Goal: Task Accomplishment & Management: Complete application form

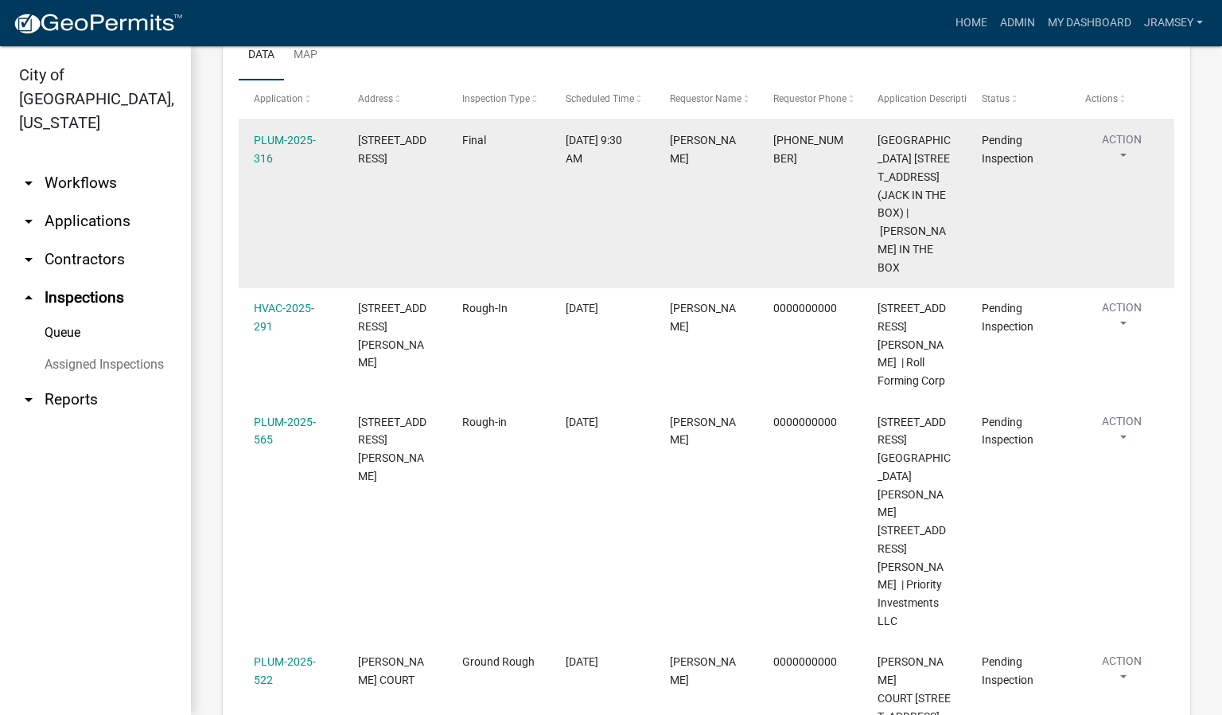
scroll to position [193, 0]
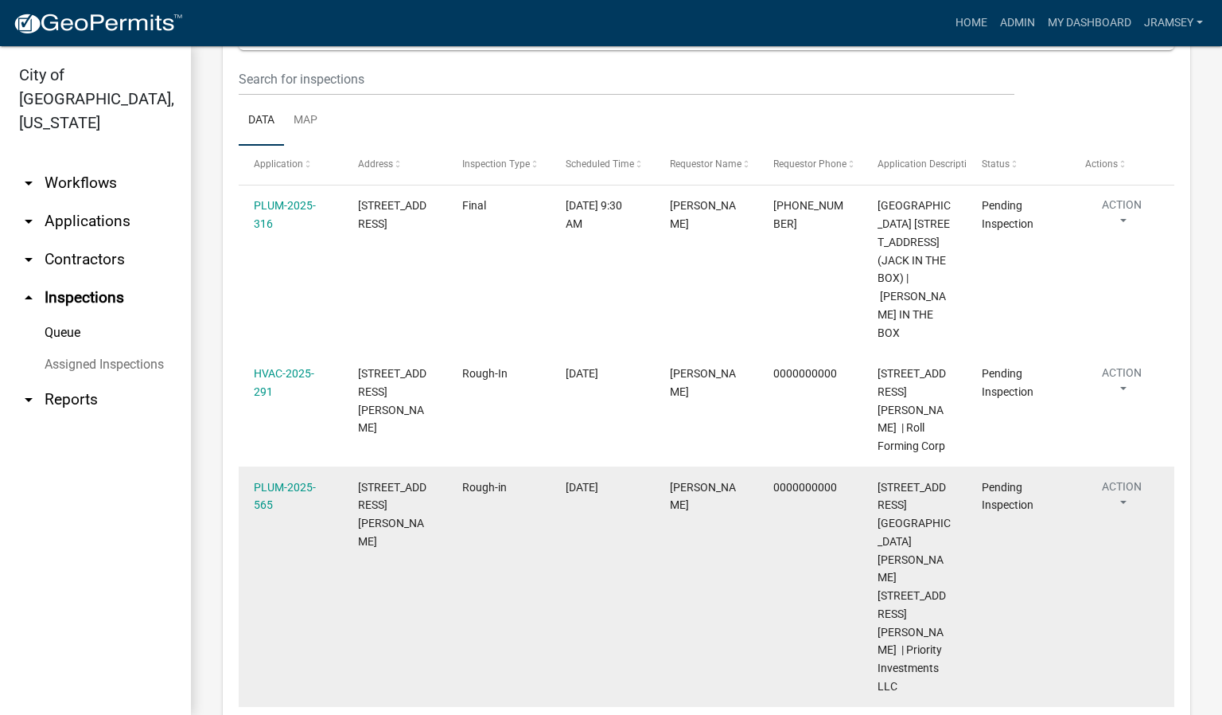
click at [1122, 478] on button "Action" at bounding box center [1121, 498] width 73 height 40
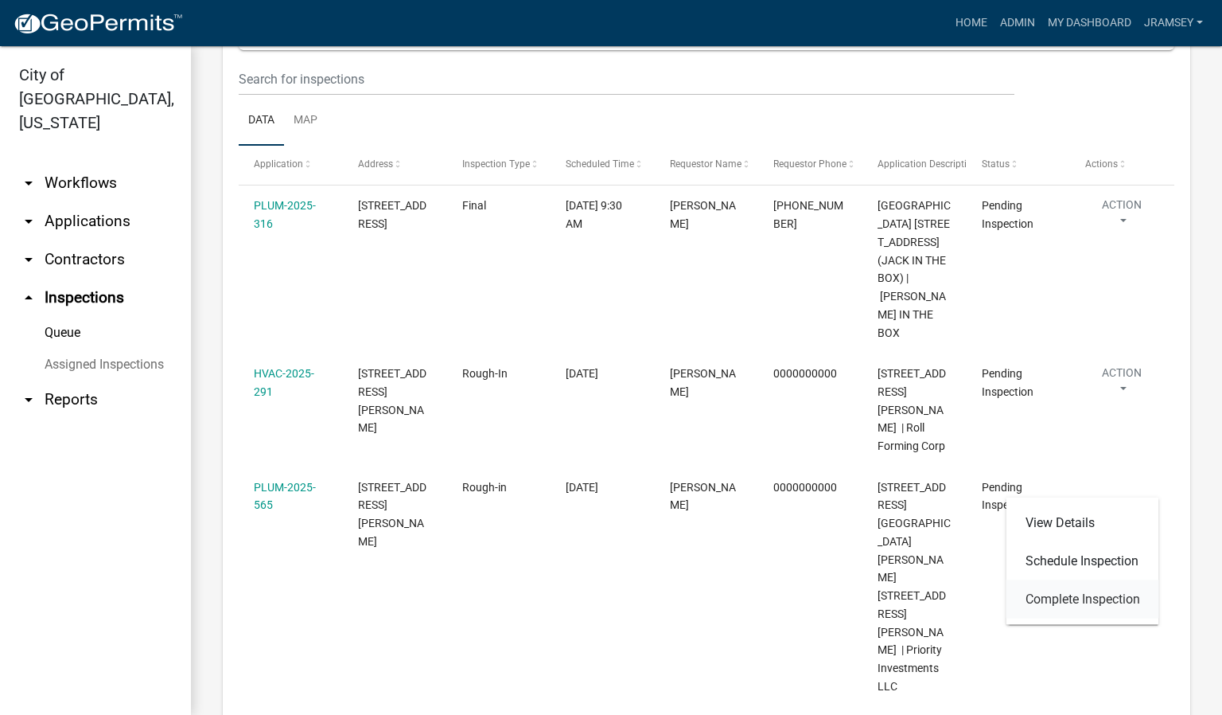
click at [1060, 598] on link "Complete Inspection" at bounding box center [1083, 599] width 153 height 38
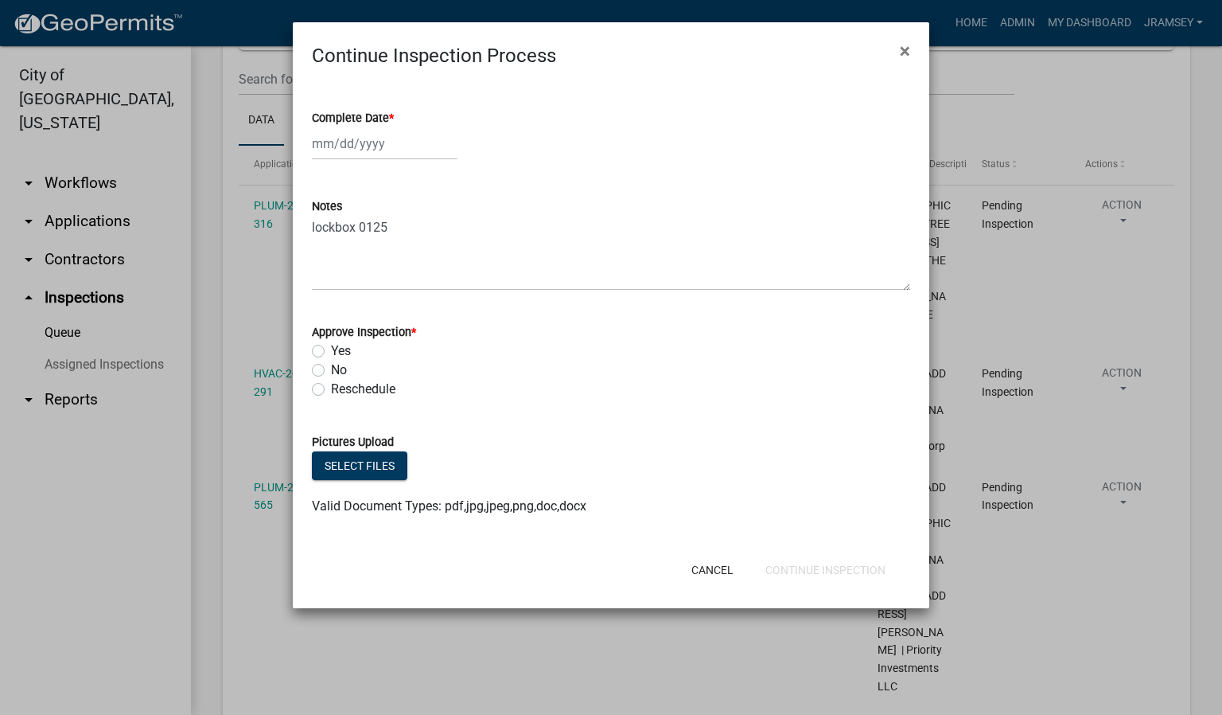
click at [354, 142] on div at bounding box center [385, 143] width 146 height 33
select select "10"
select select "2025"
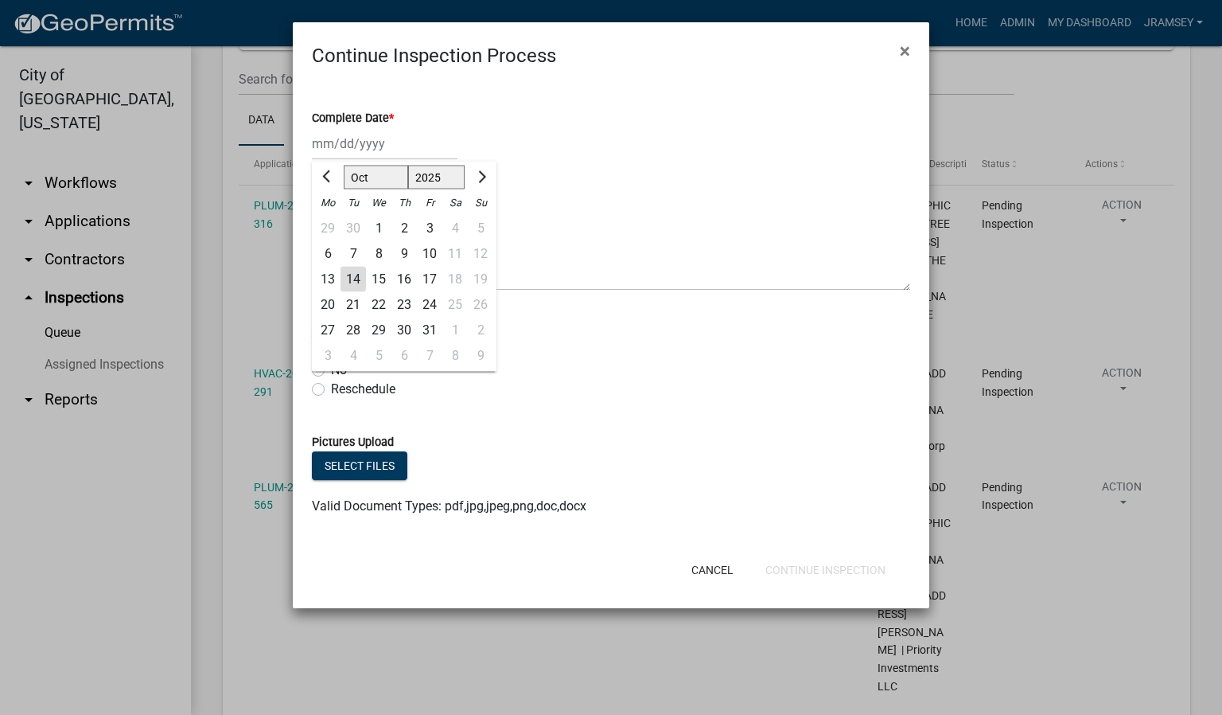
click at [352, 278] on div "14" at bounding box center [353, 279] width 25 height 25
type input "[DATE]"
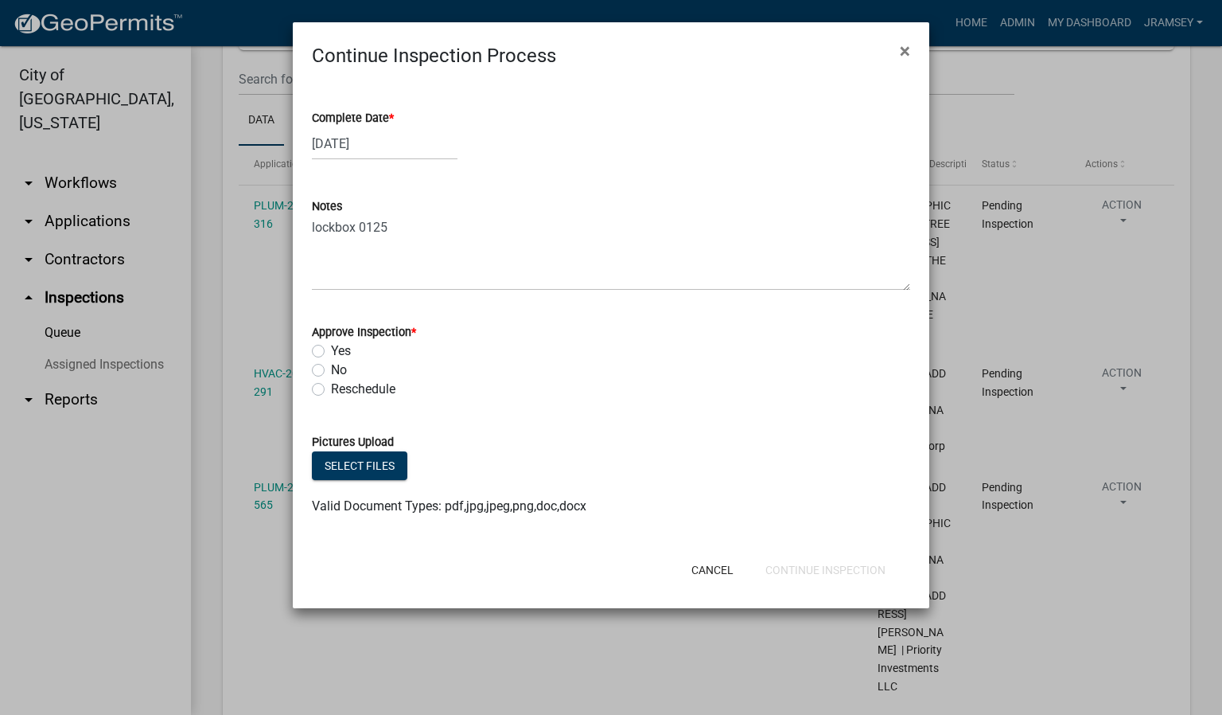
click at [331, 345] on label "Yes" at bounding box center [341, 350] width 20 height 19
click at [331, 345] on input "Yes" at bounding box center [336, 346] width 10 height 10
radio input "true"
click at [835, 575] on button "Continue Inspection" at bounding box center [826, 569] width 146 height 29
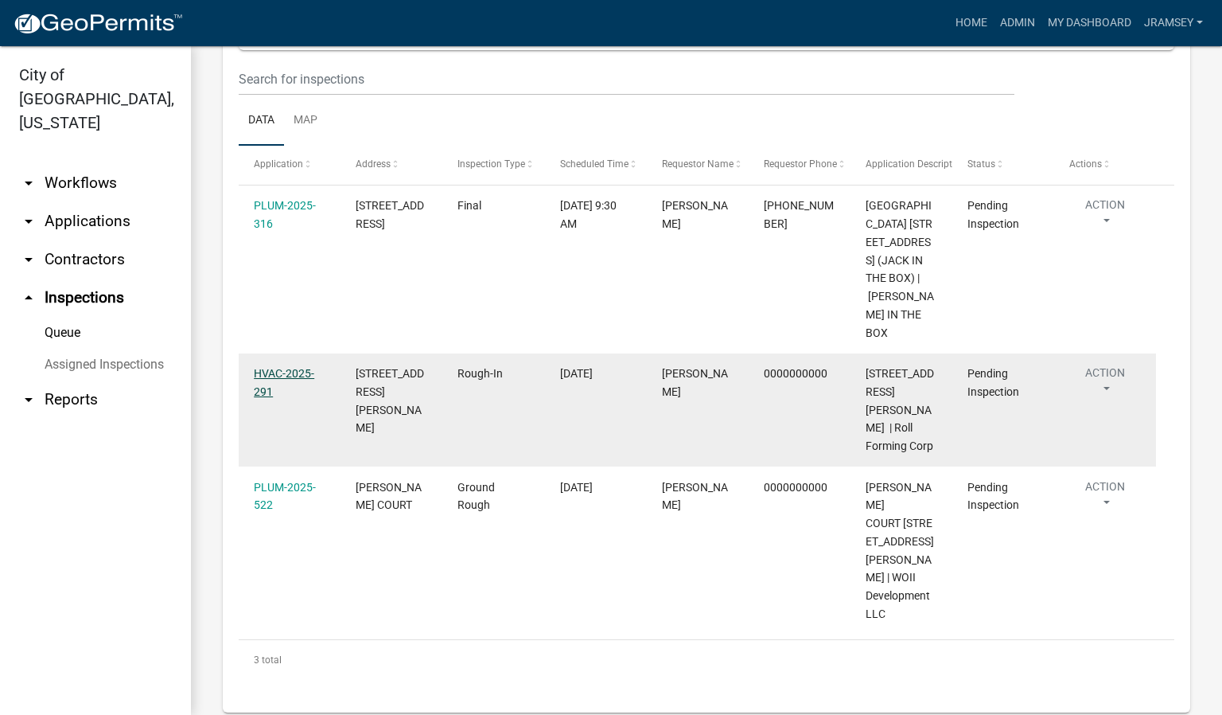
click at [279, 380] on link "HVAC-2025-291" at bounding box center [284, 382] width 60 height 31
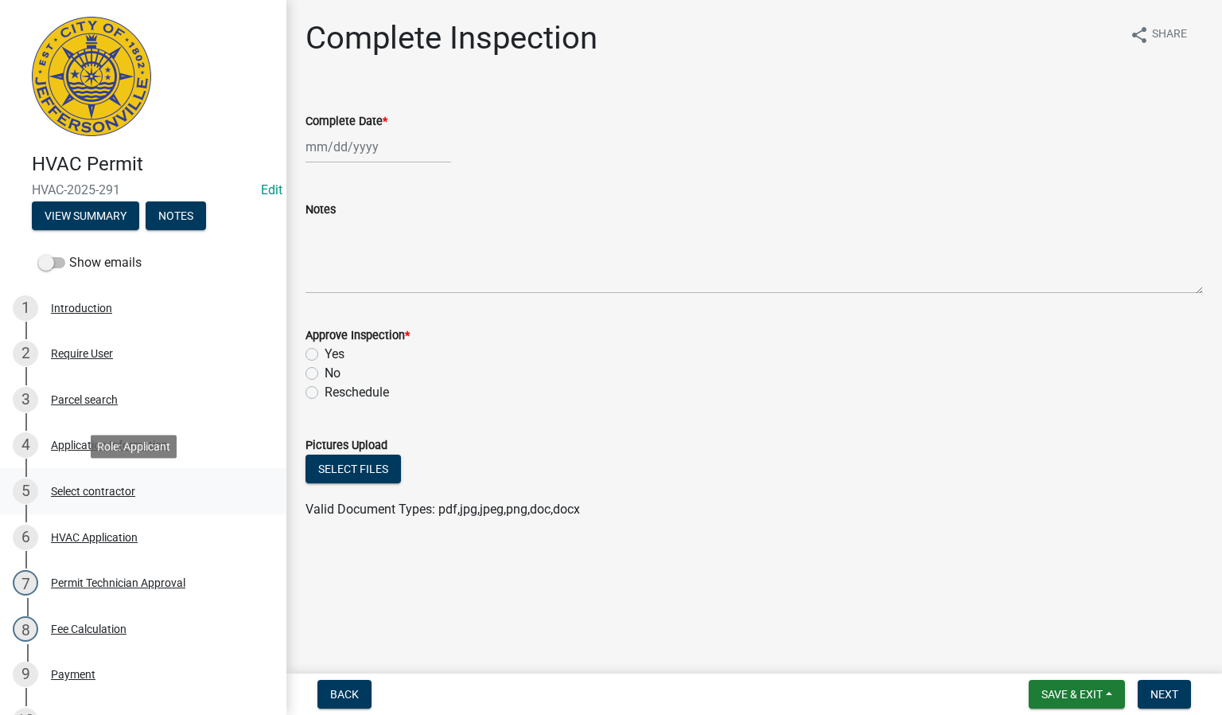
click at [100, 487] on div "Select contractor" at bounding box center [93, 490] width 84 height 11
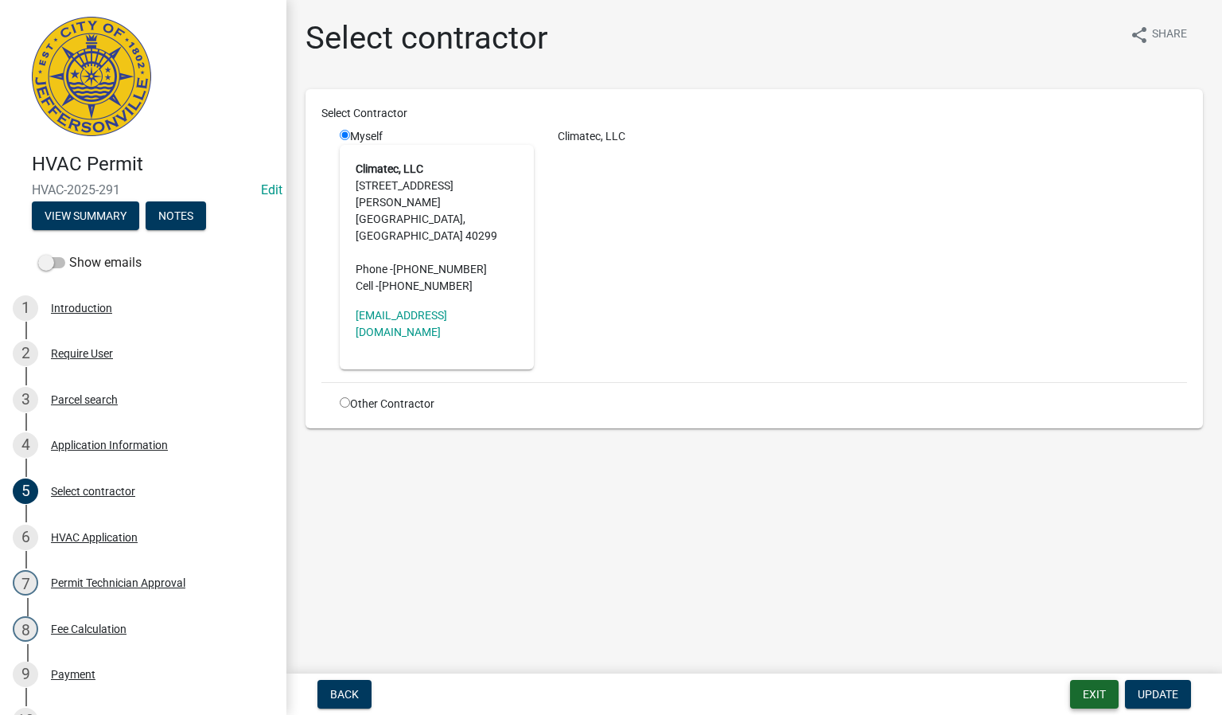
click at [1105, 695] on button "Exit" at bounding box center [1094, 694] width 49 height 29
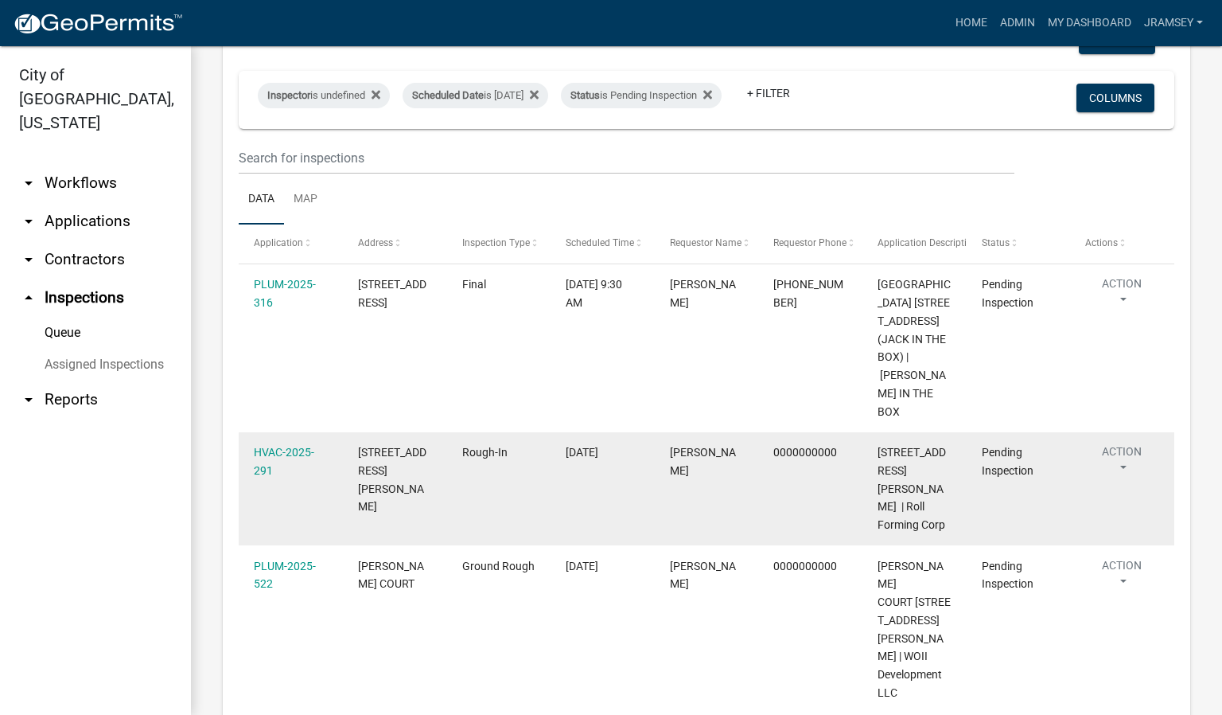
scroll to position [119, 0]
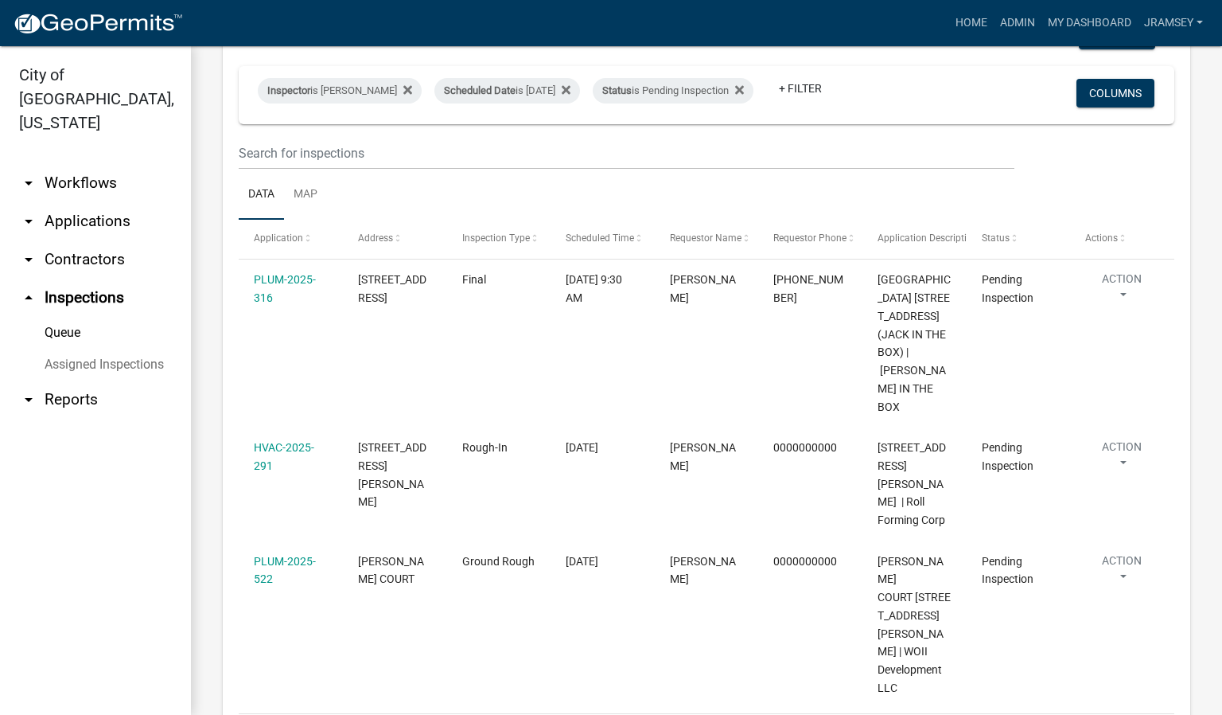
click at [93, 202] on link "arrow_drop_down Applications" at bounding box center [95, 221] width 191 height 38
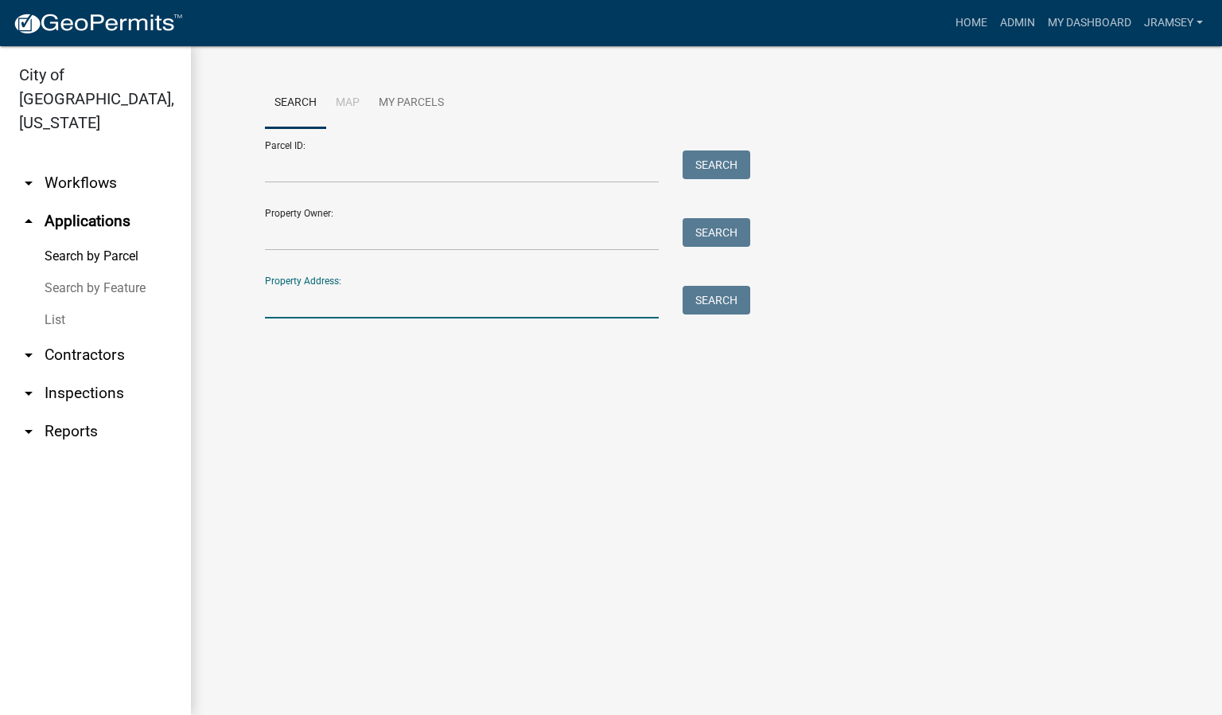
click at [385, 313] on input "Property Address:" at bounding box center [462, 302] width 394 height 33
type input "1205 brown"
click at [716, 299] on button "Search" at bounding box center [717, 300] width 68 height 29
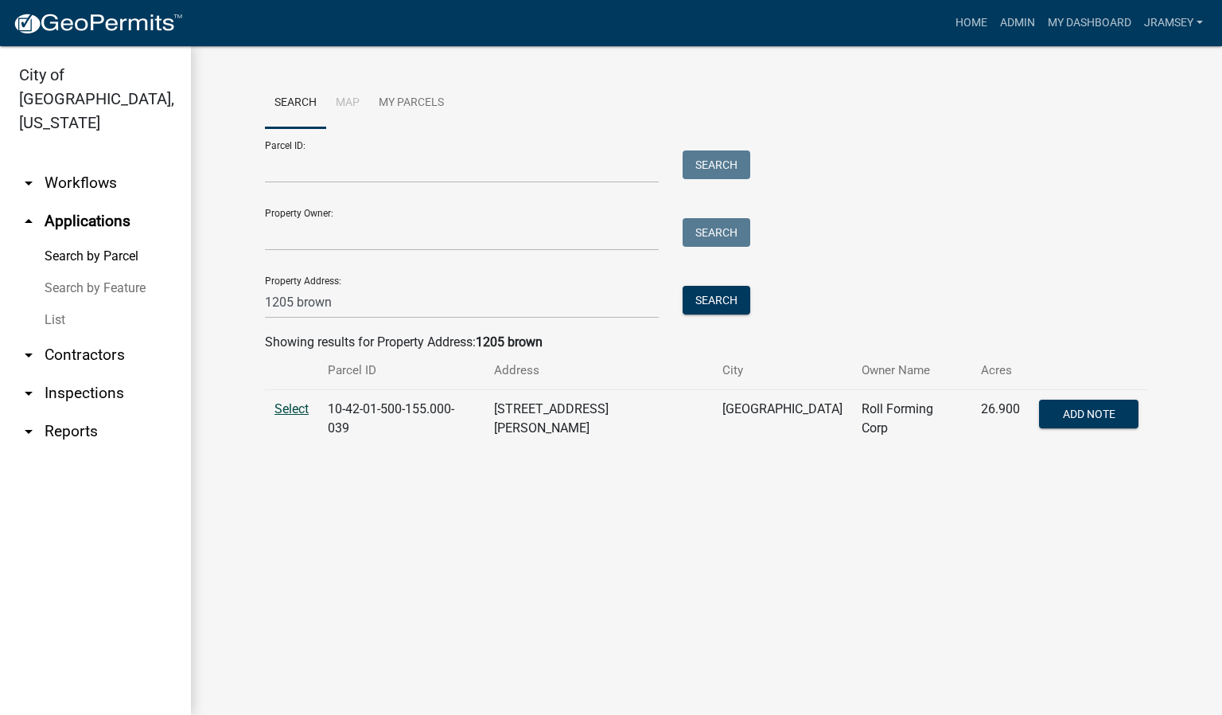
click at [289, 406] on span "Select" at bounding box center [292, 408] width 34 height 15
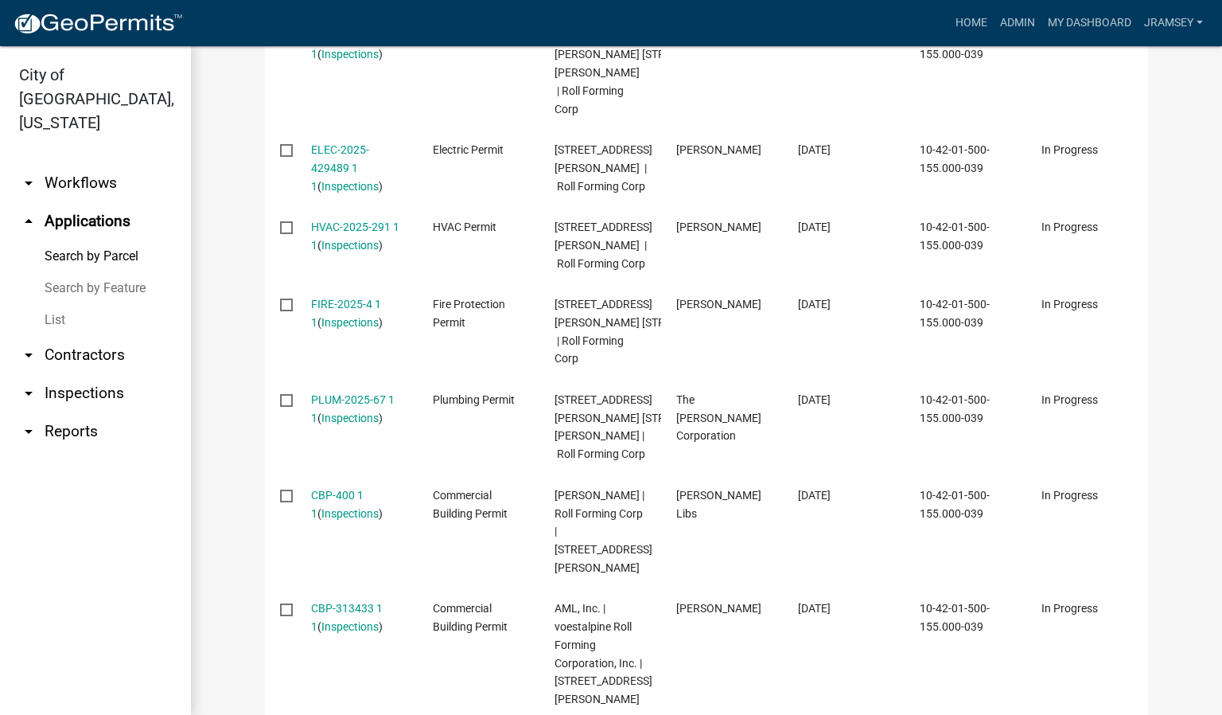
scroll to position [716, 0]
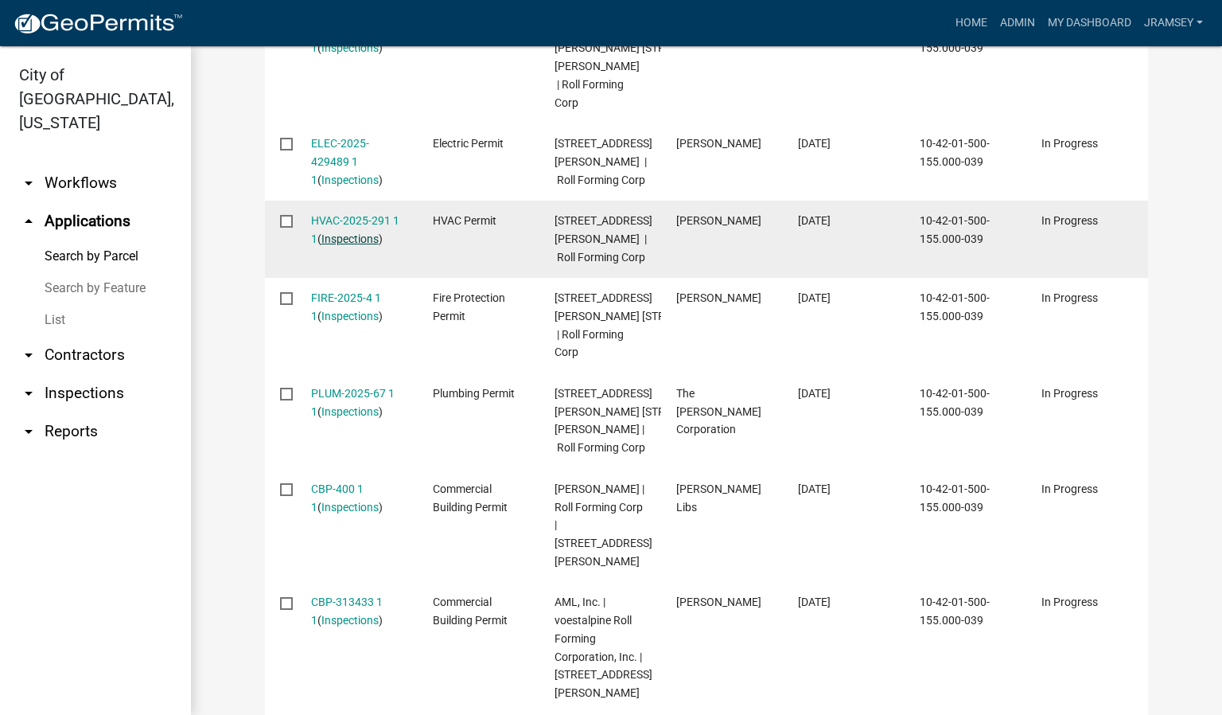
click at [353, 245] on link "Inspections" at bounding box center [349, 238] width 57 height 13
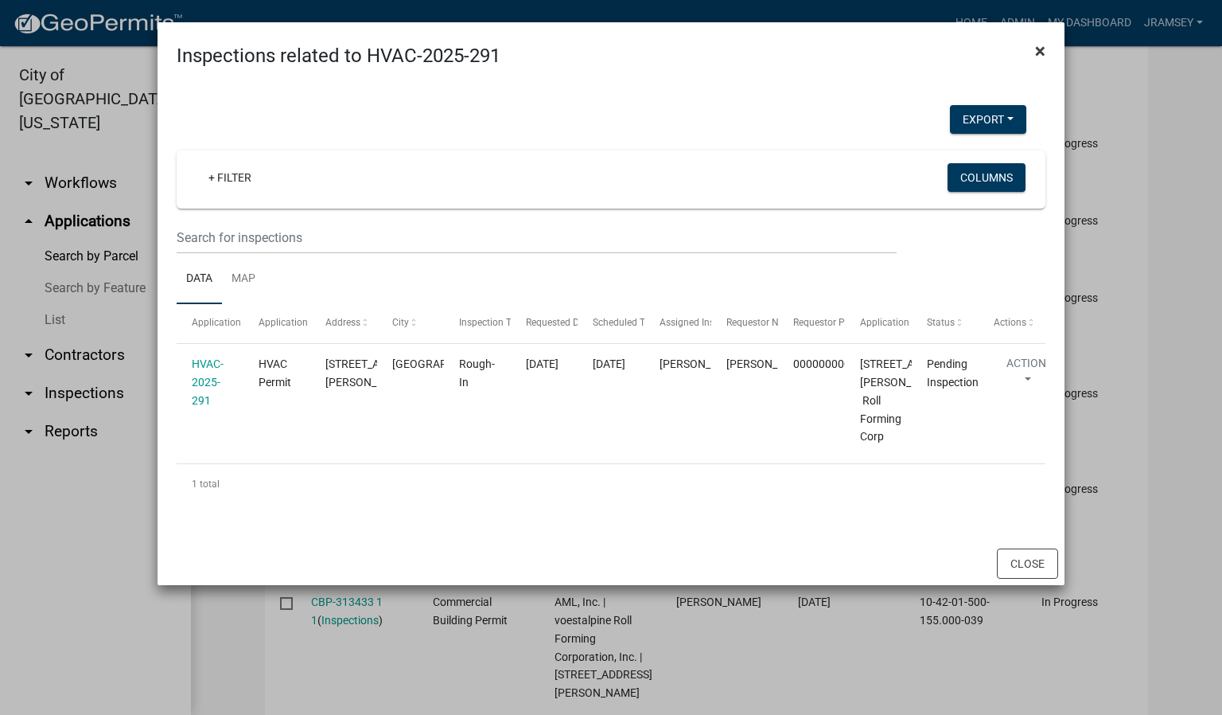
click at [1041, 46] on span "×" at bounding box center [1040, 51] width 10 height 22
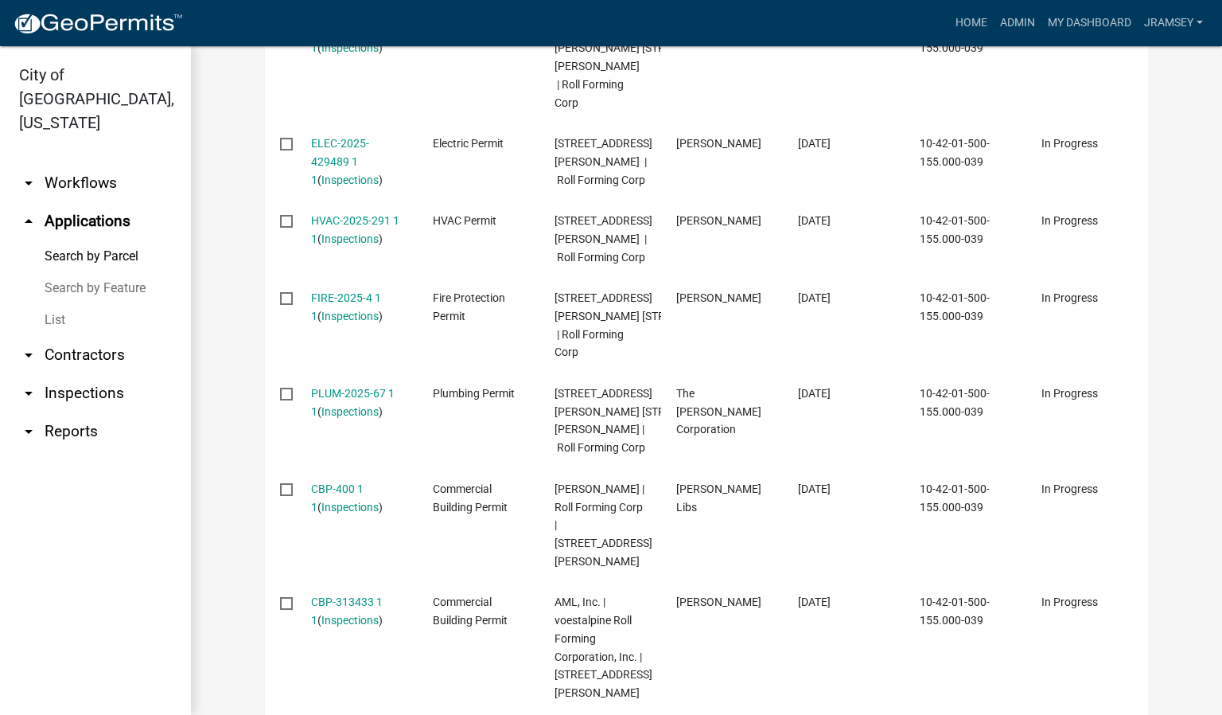
click at [82, 374] on link "arrow_drop_down Inspections" at bounding box center [95, 393] width 191 height 38
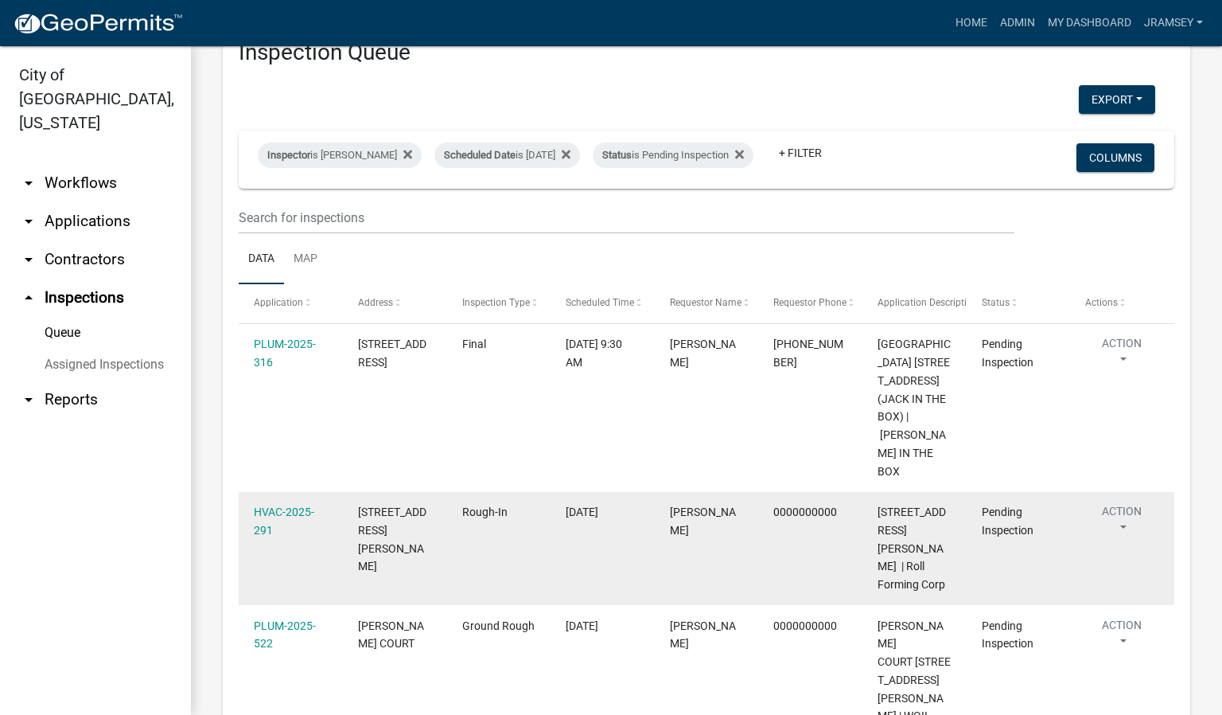
scroll to position [119, 0]
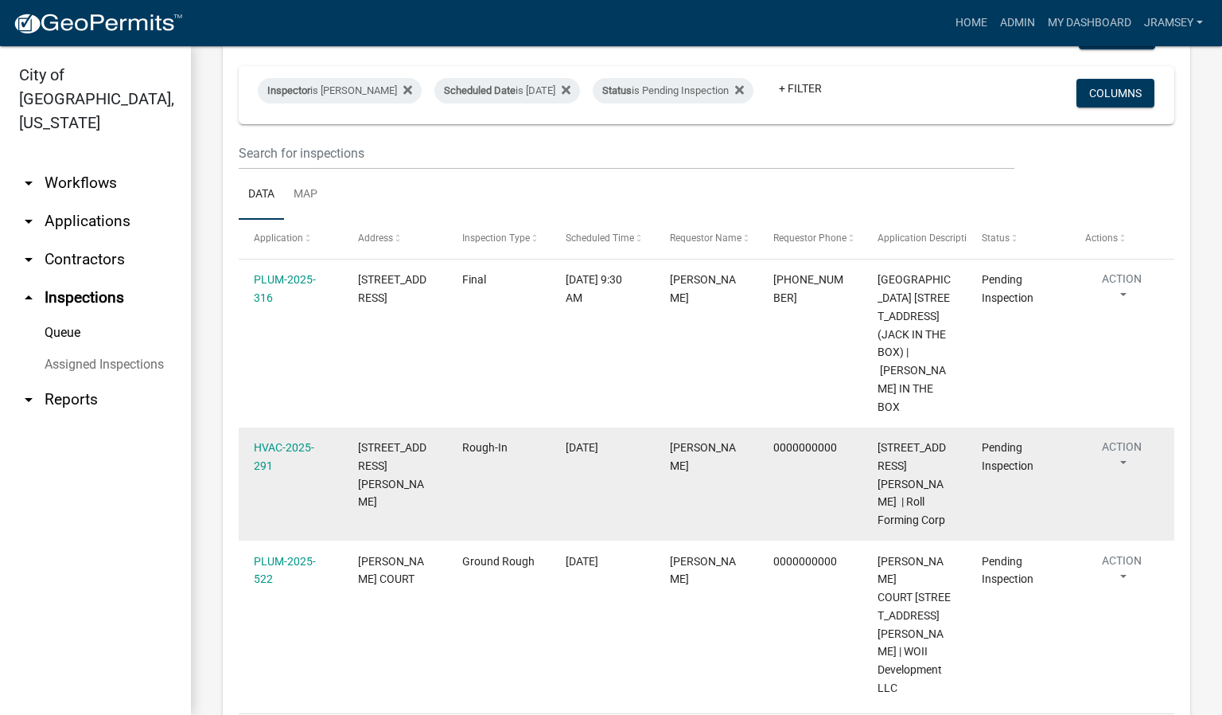
click at [1130, 442] on button "Action" at bounding box center [1121, 458] width 73 height 40
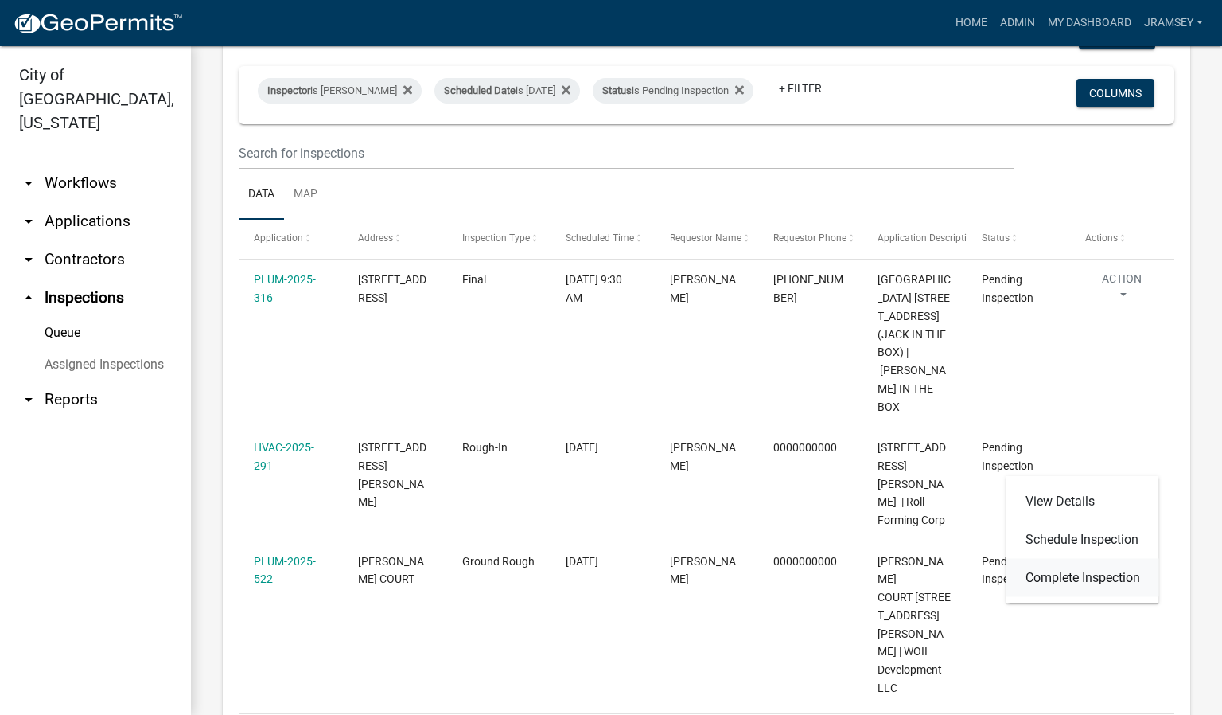
click at [1070, 581] on link "Complete Inspection" at bounding box center [1083, 578] width 153 height 38
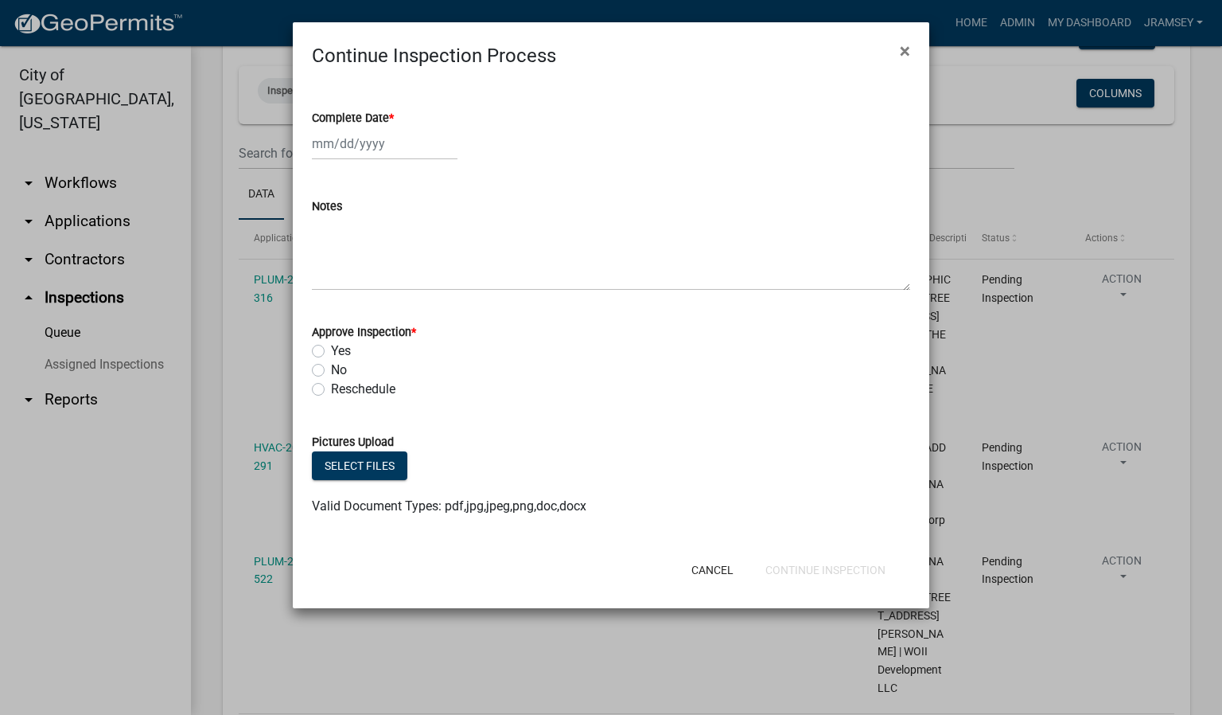
click at [358, 143] on div at bounding box center [385, 143] width 146 height 33
select select "10"
select select "2025"
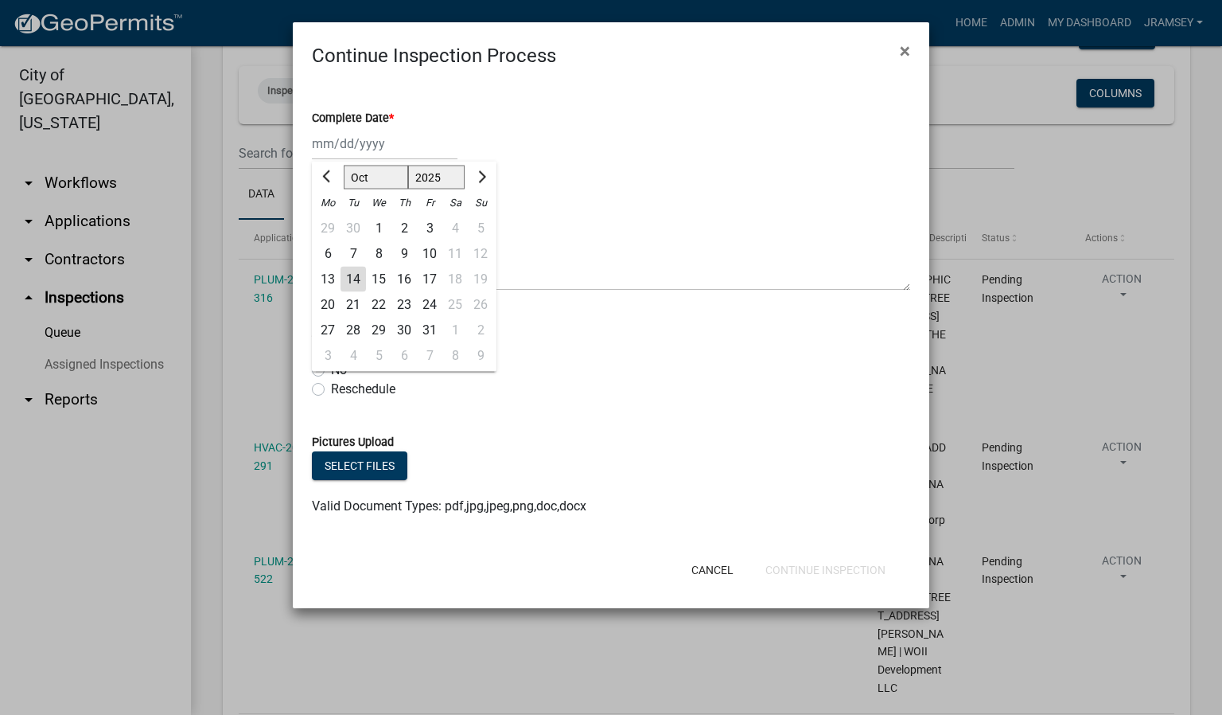
click at [349, 279] on div "14" at bounding box center [353, 279] width 25 height 25
type input "[DATE]"
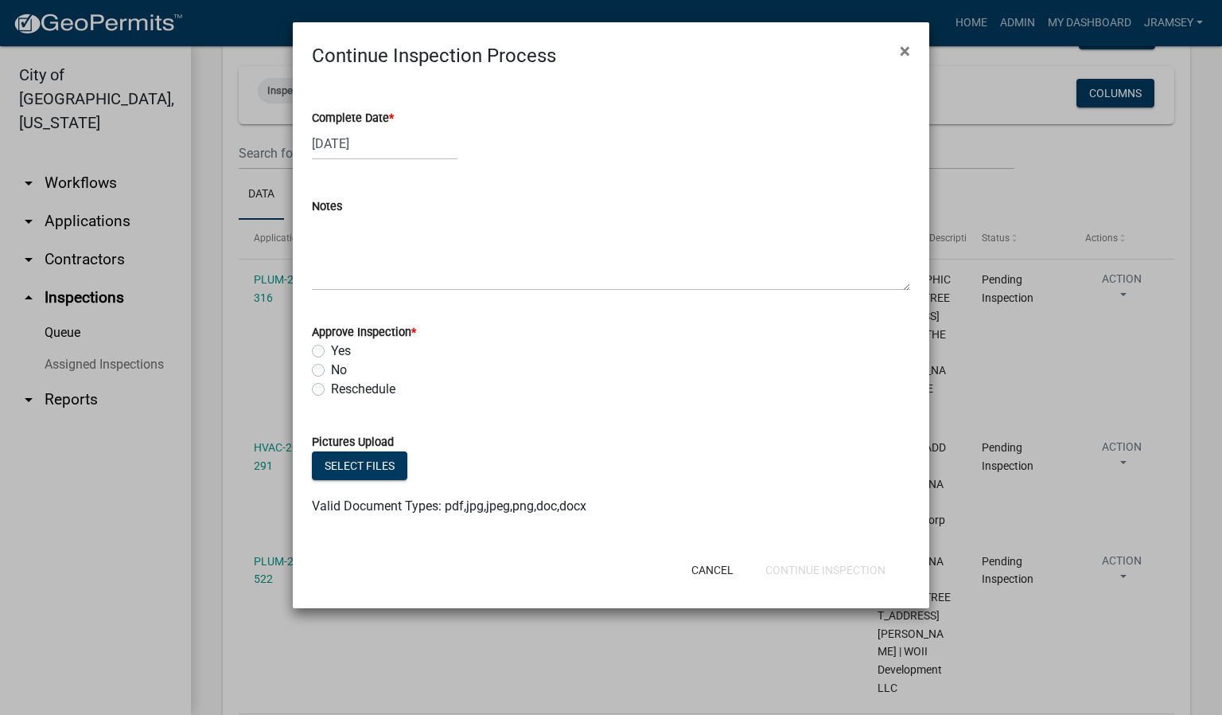
click at [331, 346] on label "Yes" at bounding box center [341, 350] width 20 height 19
click at [331, 346] on input "Yes" at bounding box center [336, 346] width 10 height 10
radio input "true"
click at [829, 575] on button "Continue Inspection" at bounding box center [826, 569] width 146 height 29
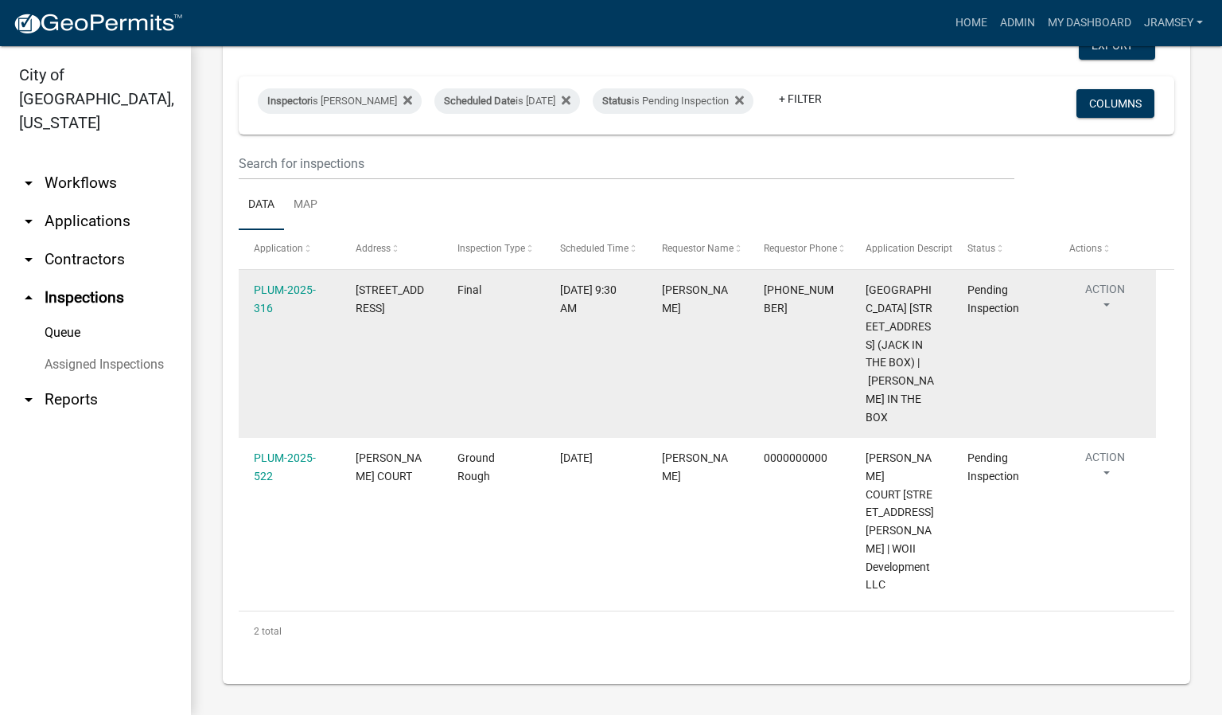
scroll to position [103, 0]
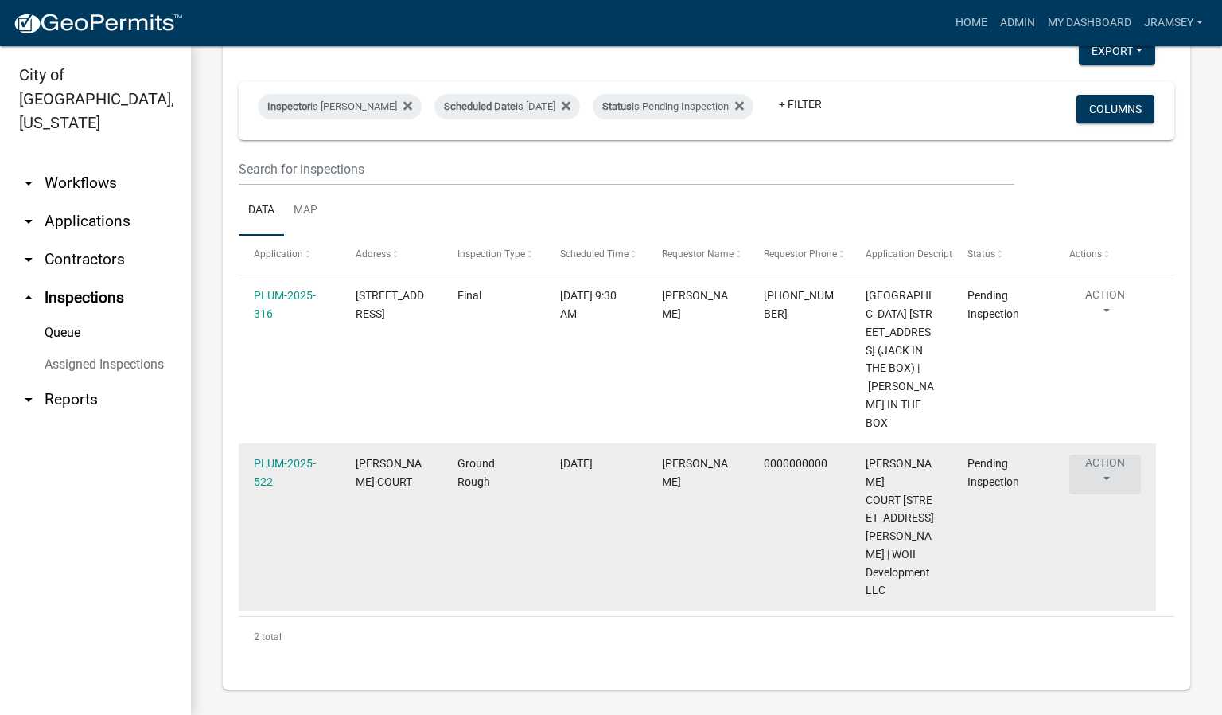
click at [1106, 473] on button "Action" at bounding box center [1105, 474] width 72 height 40
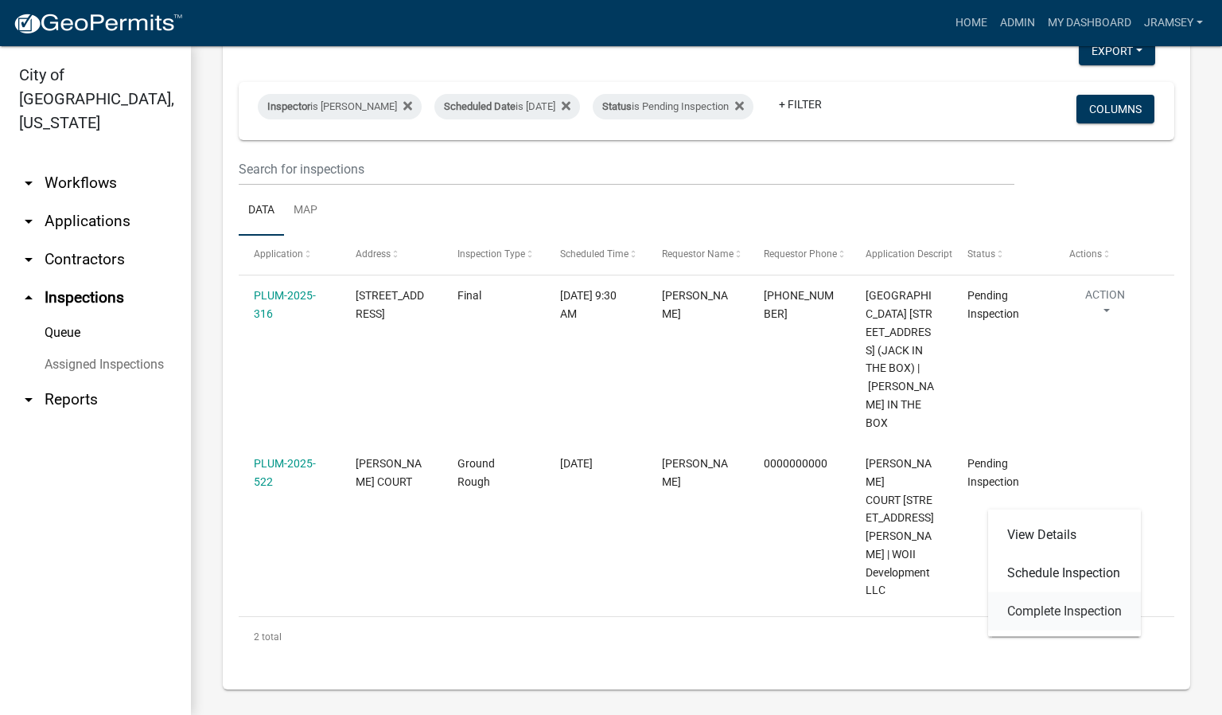
click at [1046, 606] on link "Complete Inspection" at bounding box center [1064, 611] width 153 height 38
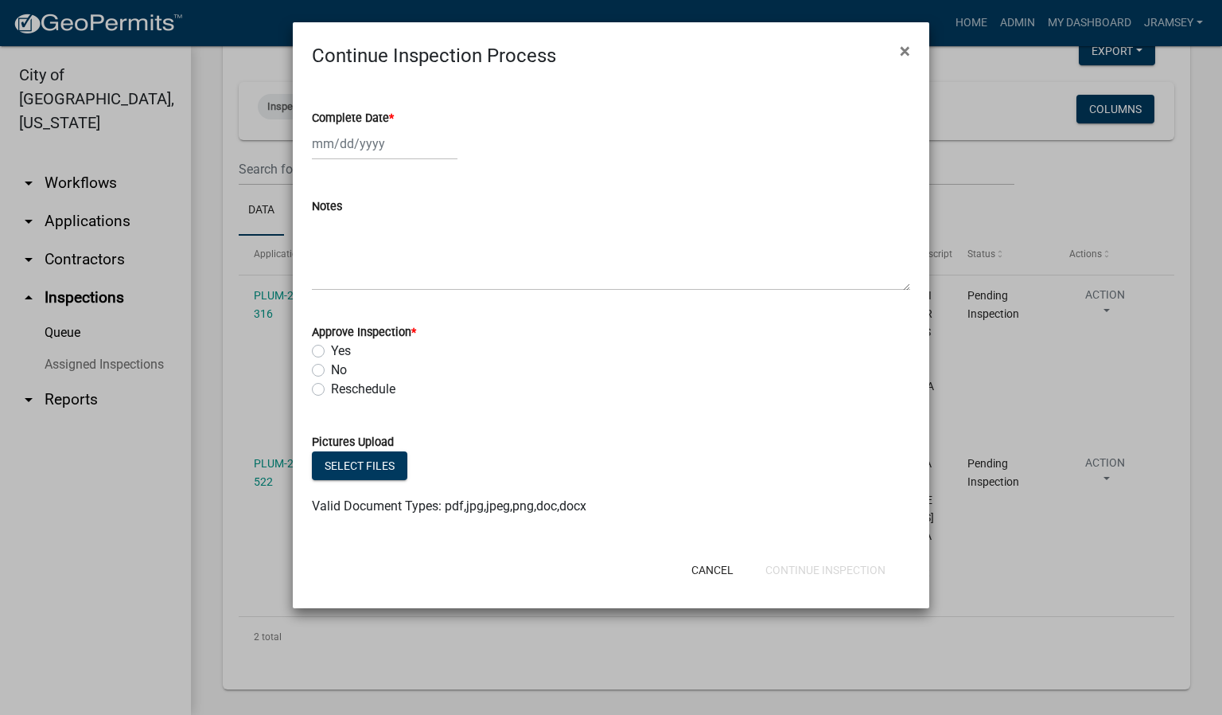
select select "10"
select select "2025"
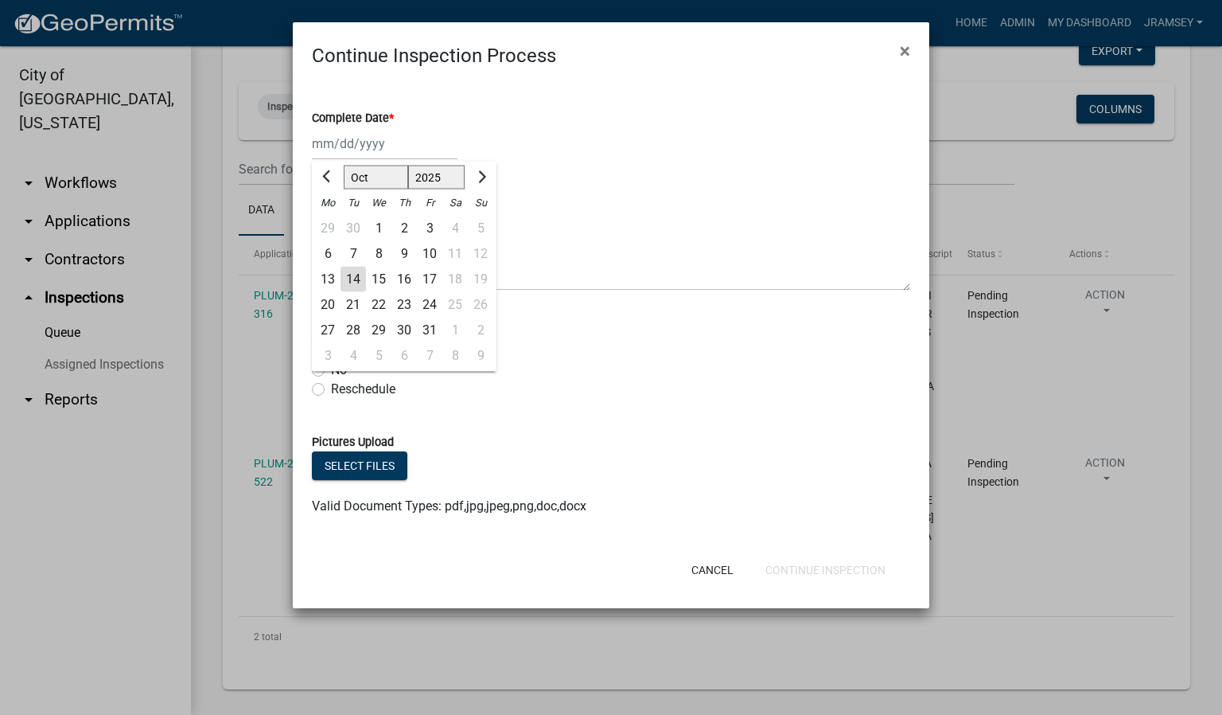
click at [358, 150] on div "[PERSON_NAME] Feb Mar Apr [PERSON_NAME][DATE] Oct Nov [DATE] 1526 1527 1528 152…" at bounding box center [385, 143] width 146 height 33
click at [349, 275] on div "14" at bounding box center [353, 279] width 25 height 25
type input "[DATE]"
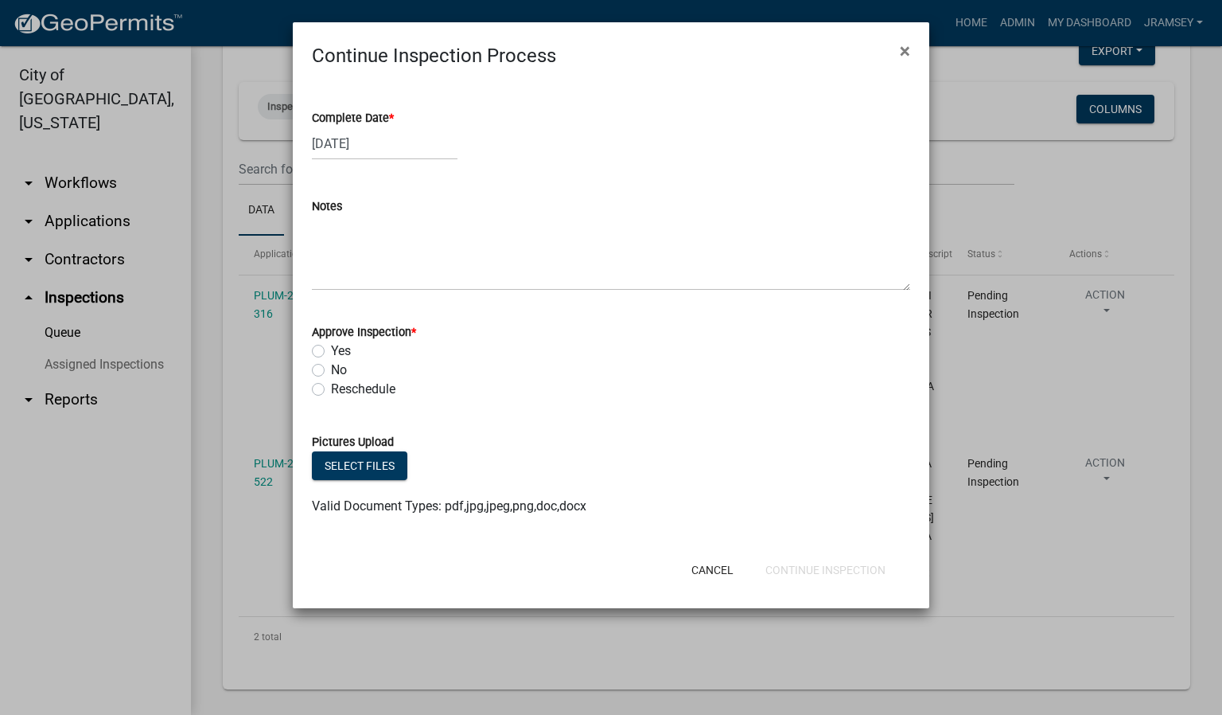
click at [331, 349] on label "Yes" at bounding box center [341, 350] width 20 height 19
click at [331, 349] on input "Yes" at bounding box center [336, 346] width 10 height 10
radio input "true"
click at [788, 566] on button "Continue Inspection" at bounding box center [826, 569] width 146 height 29
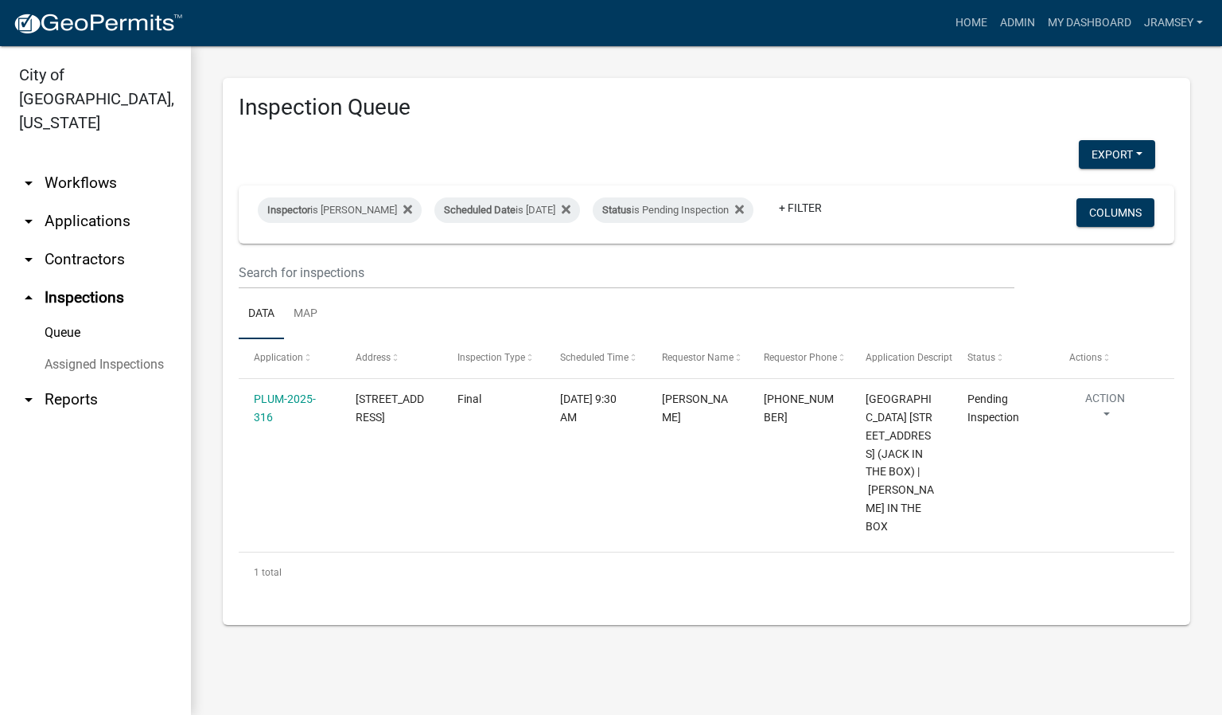
scroll to position [0, 0]
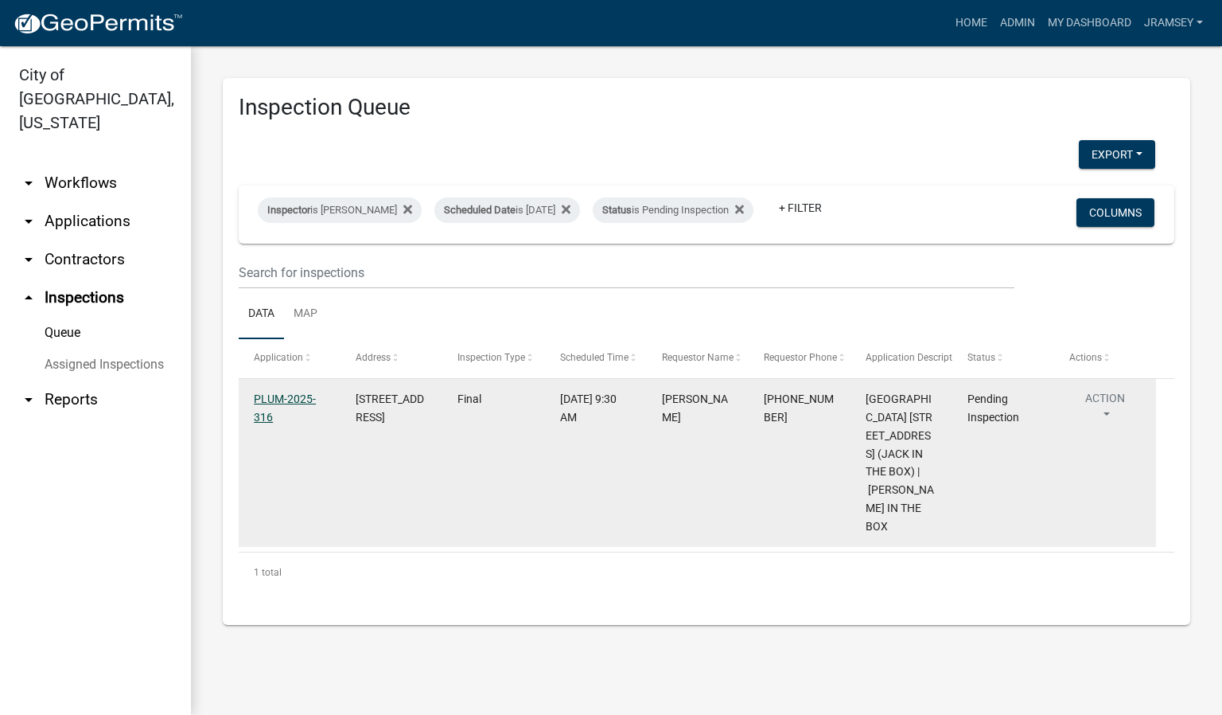
click at [287, 414] on link "PLUM-2025-316" at bounding box center [285, 407] width 62 height 31
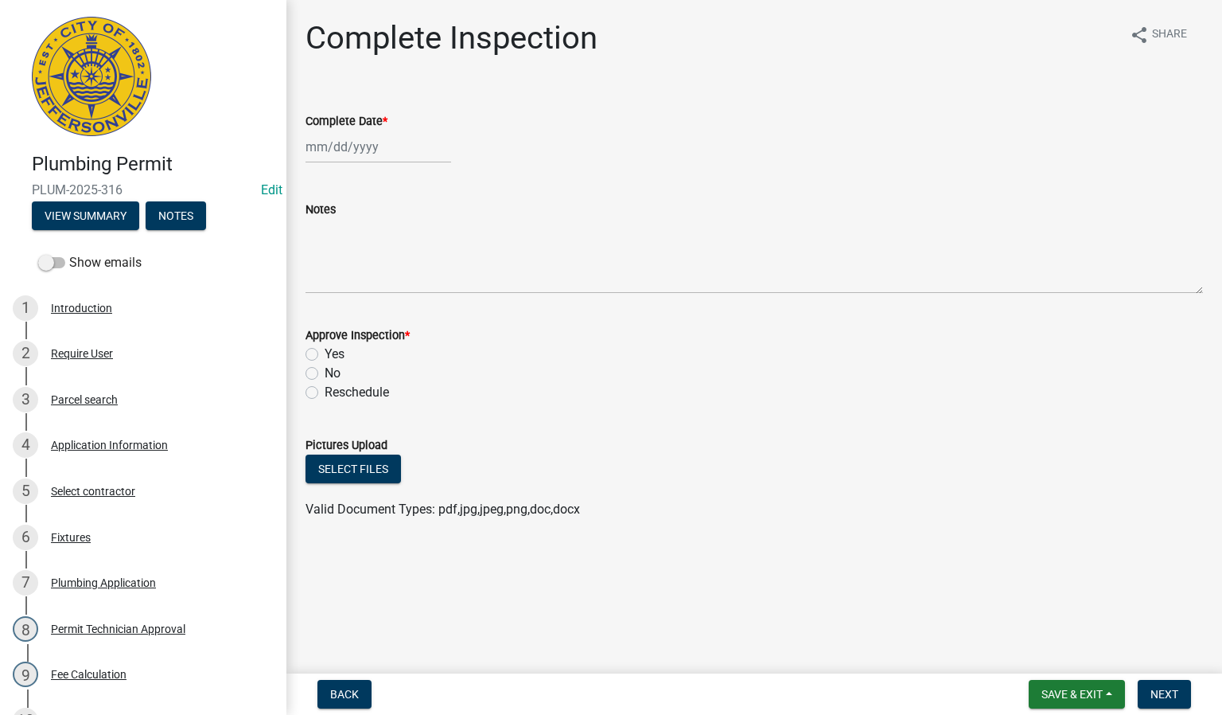
click at [341, 155] on div at bounding box center [379, 146] width 146 height 33
select select "10"
select select "2025"
click at [341, 291] on div "14" at bounding box center [346, 282] width 25 height 25
type input "[DATE]"
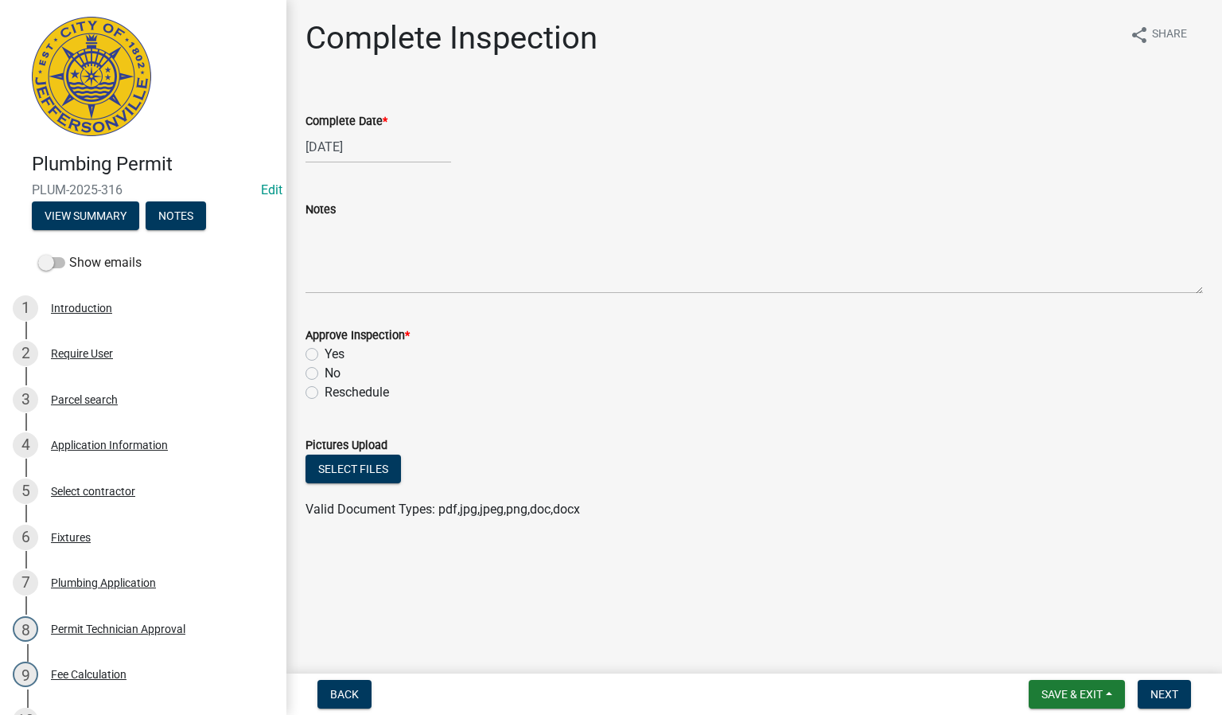
click at [310, 346] on div "Yes" at bounding box center [755, 354] width 898 height 19
click at [325, 351] on label "Yes" at bounding box center [335, 354] width 20 height 19
click at [325, 351] on input "Yes" at bounding box center [330, 350] width 10 height 10
radio input "true"
click at [1174, 698] on span "Next" at bounding box center [1165, 693] width 28 height 13
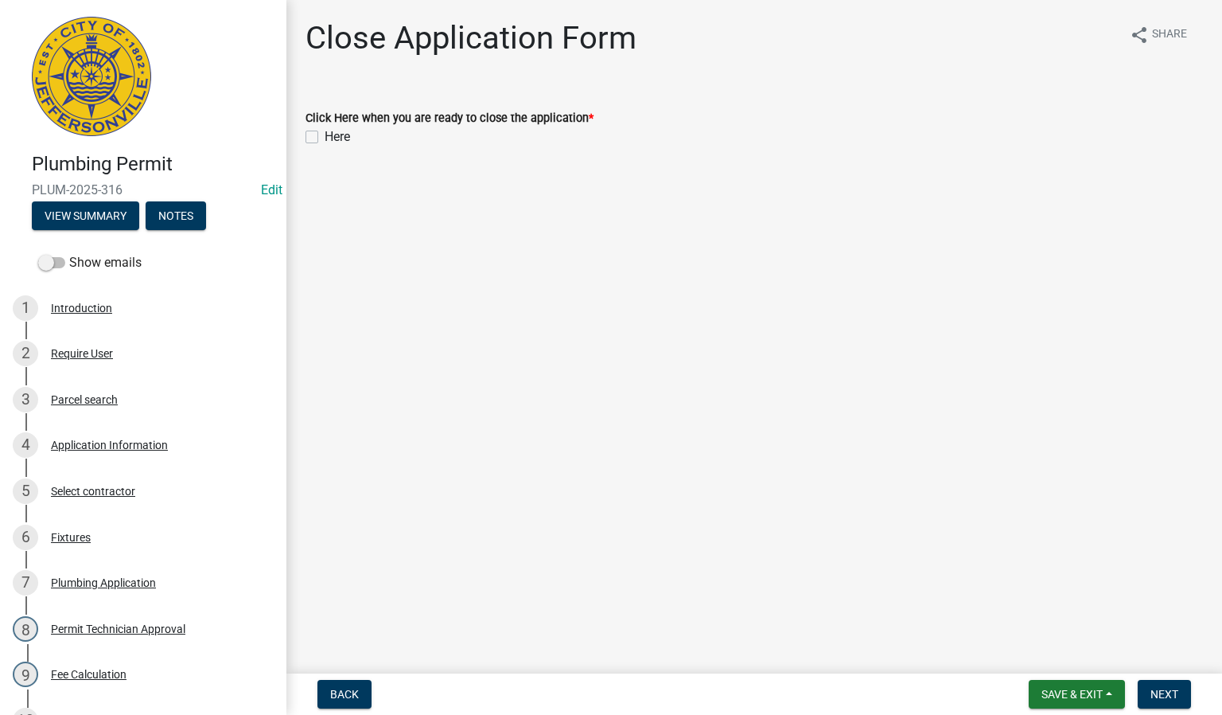
click at [325, 134] on label "Here" at bounding box center [337, 136] width 25 height 19
click at [325, 134] on input "Here" at bounding box center [330, 132] width 10 height 10
checkbox input "true"
click at [1151, 688] on span "Next" at bounding box center [1165, 693] width 28 height 13
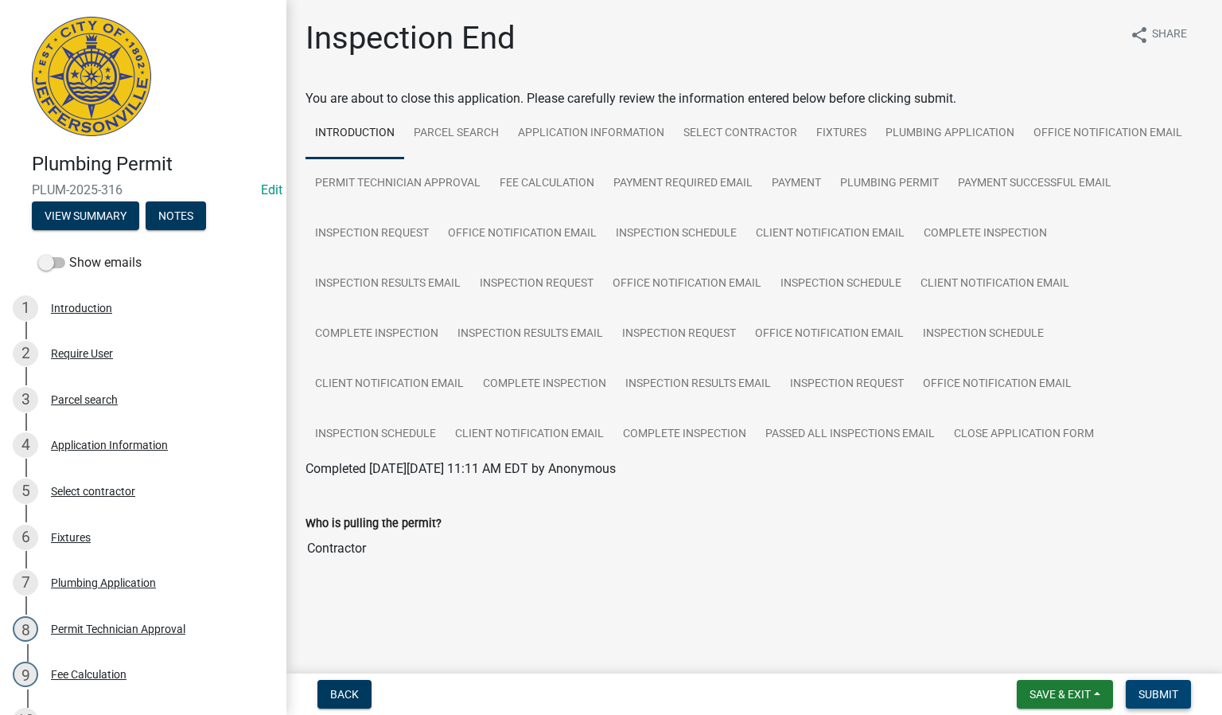
click at [1156, 692] on span "Submit" at bounding box center [1159, 693] width 40 height 13
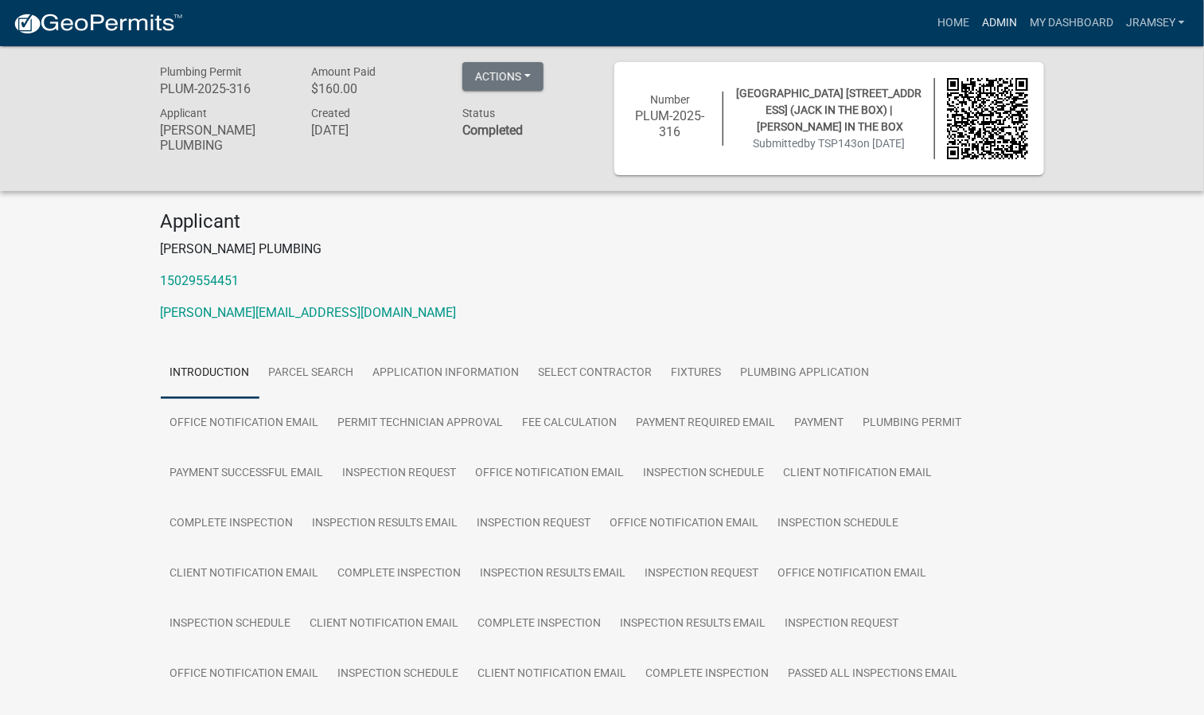
click at [1003, 22] on link "Admin" at bounding box center [999, 23] width 48 height 30
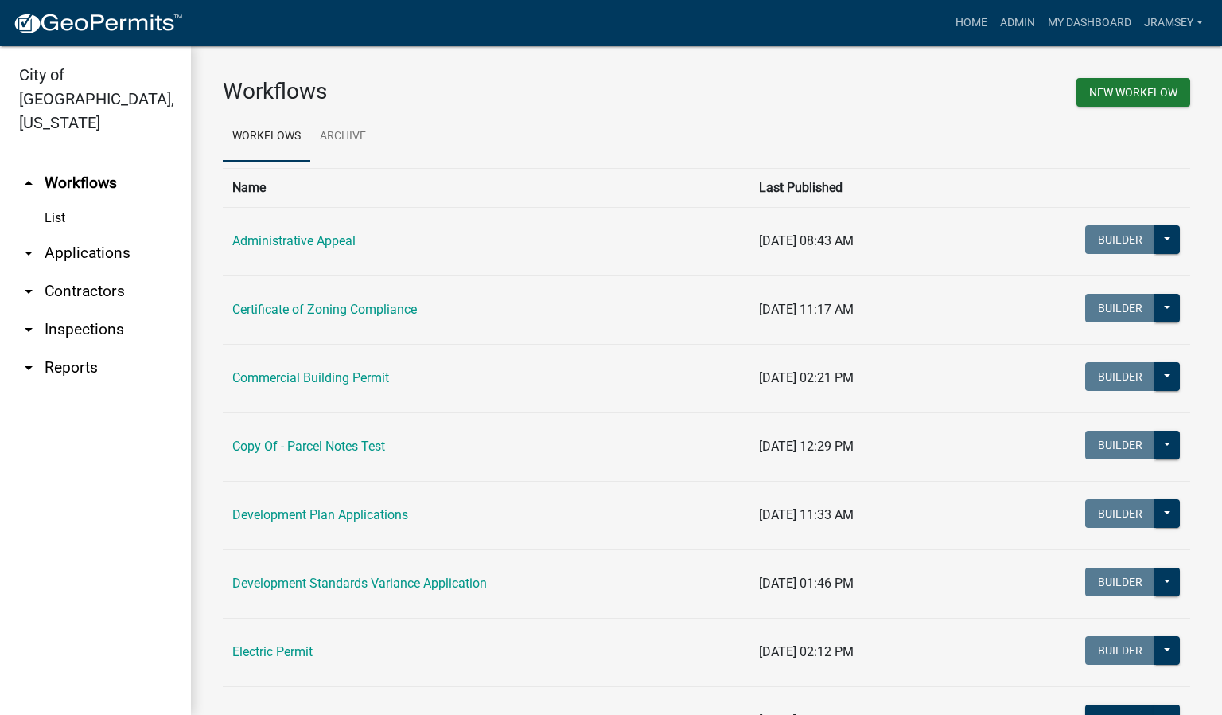
click at [53, 310] on link "arrow_drop_down Inspections" at bounding box center [95, 329] width 191 height 38
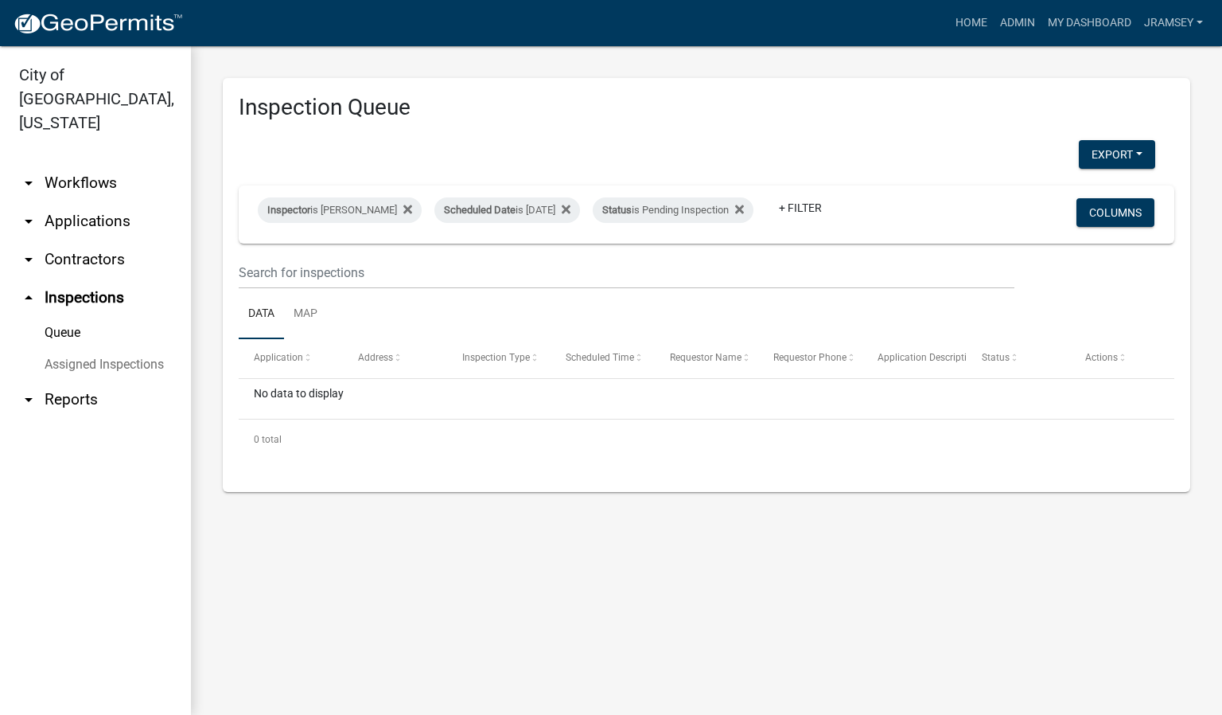
click at [81, 205] on link "arrow_drop_down Applications" at bounding box center [95, 221] width 191 height 38
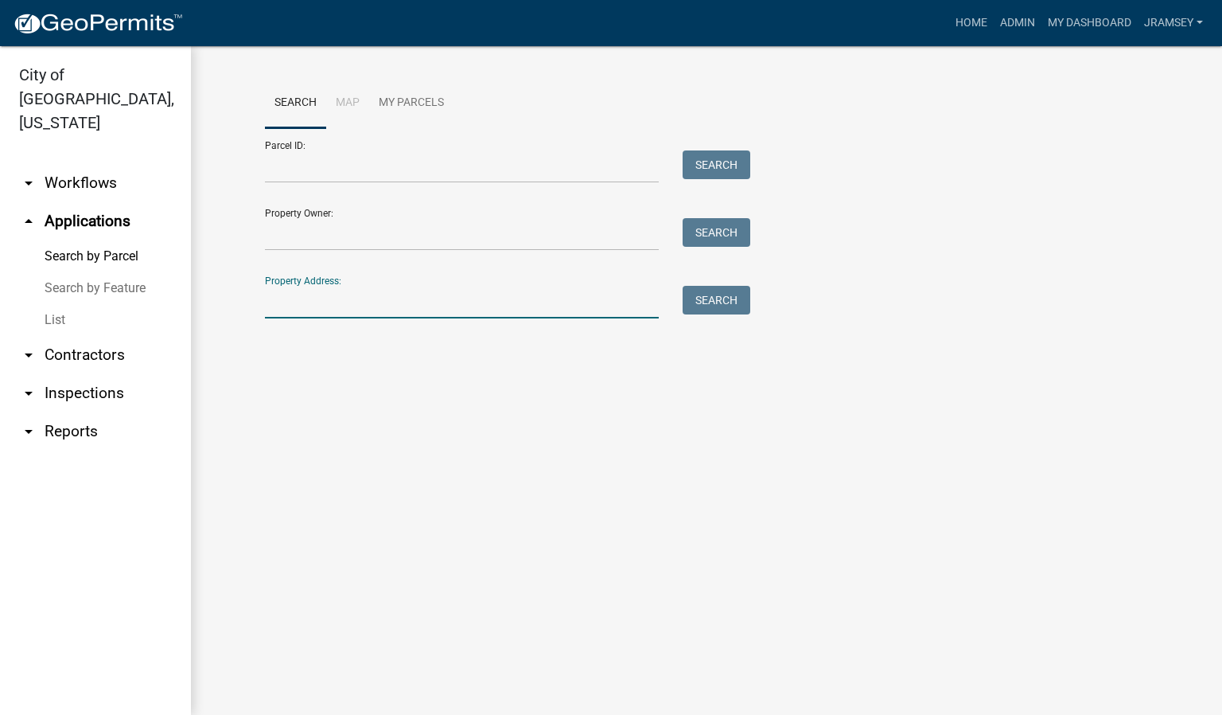
click at [308, 298] on input "Property Address:" at bounding box center [462, 302] width 394 height 33
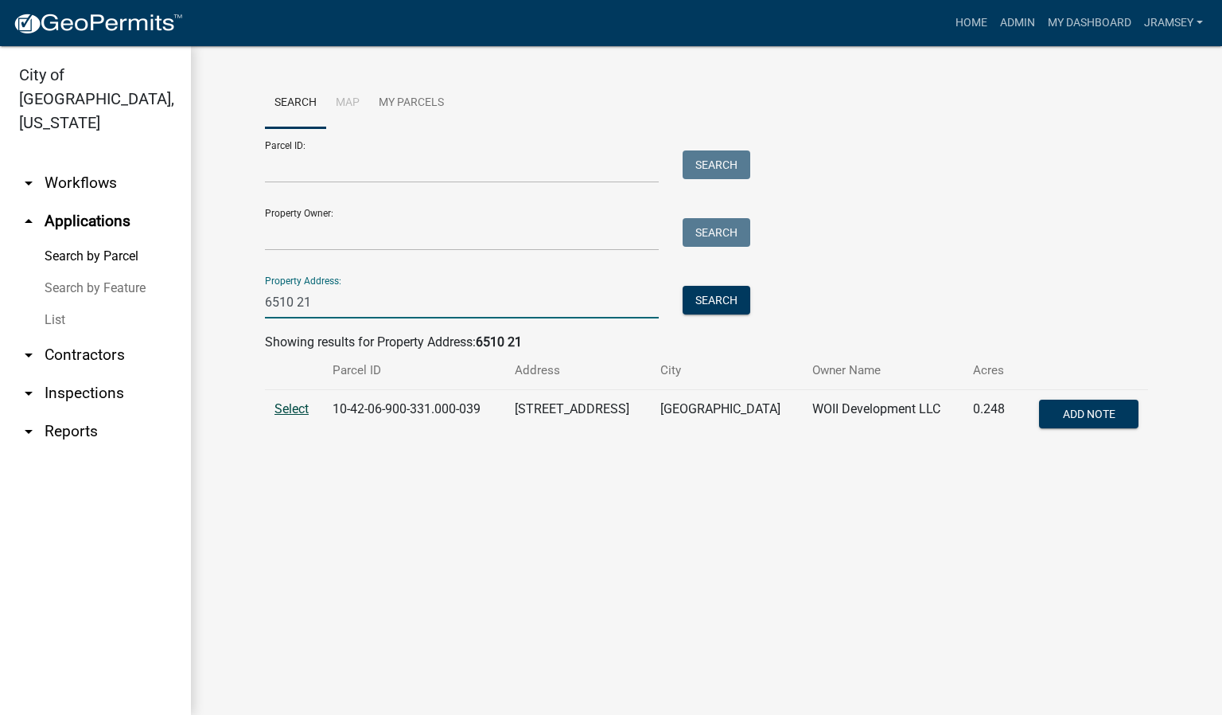
type input "6510 21"
click at [285, 411] on span "Select" at bounding box center [292, 408] width 34 height 15
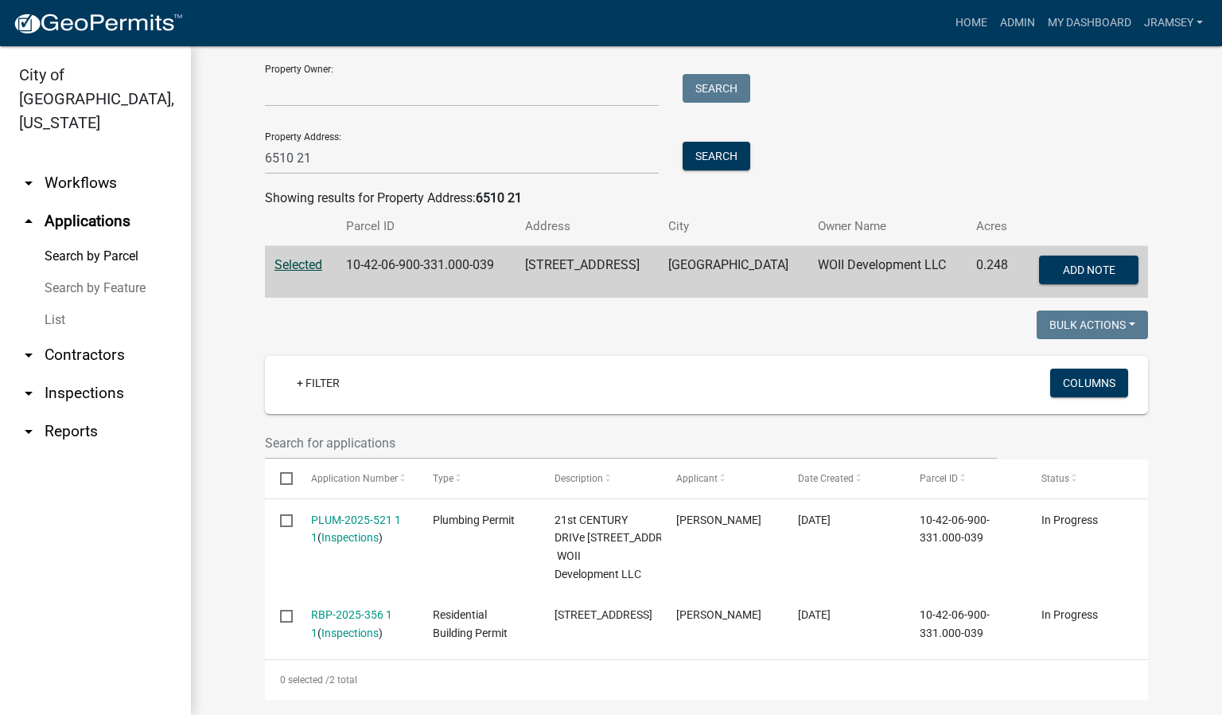
scroll to position [179, 0]
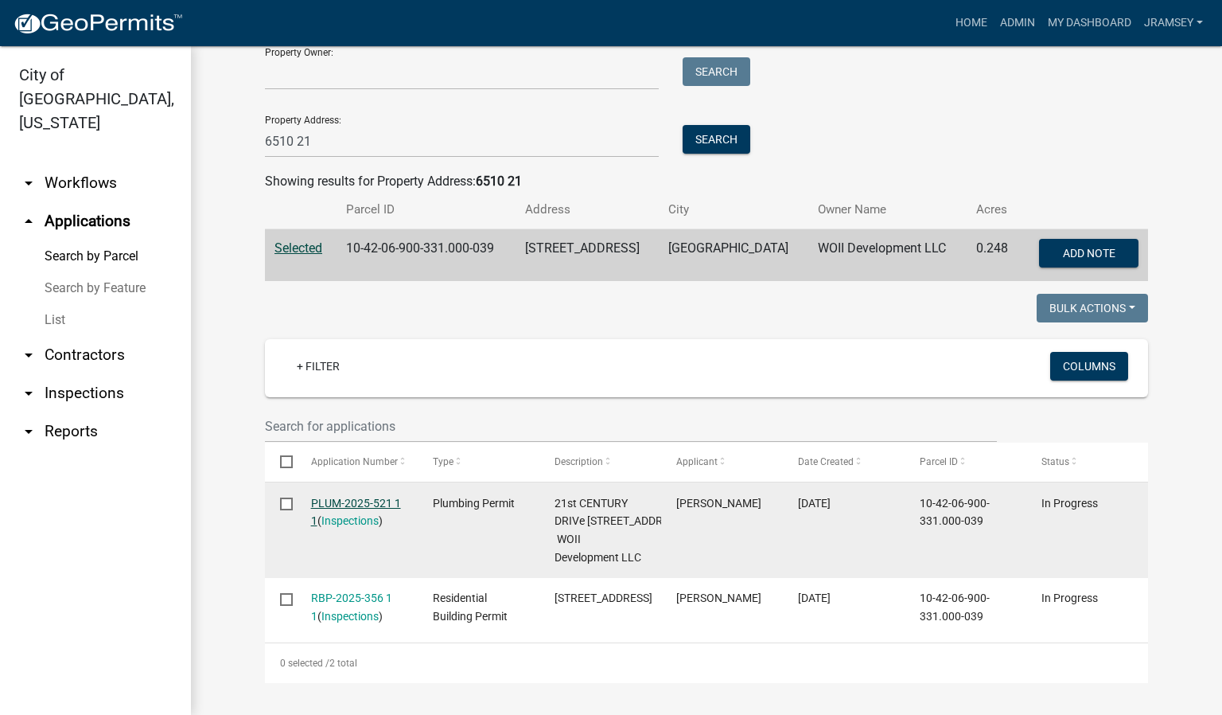
click at [328, 496] on link "PLUM-2025-521 1 1" at bounding box center [356, 511] width 90 height 31
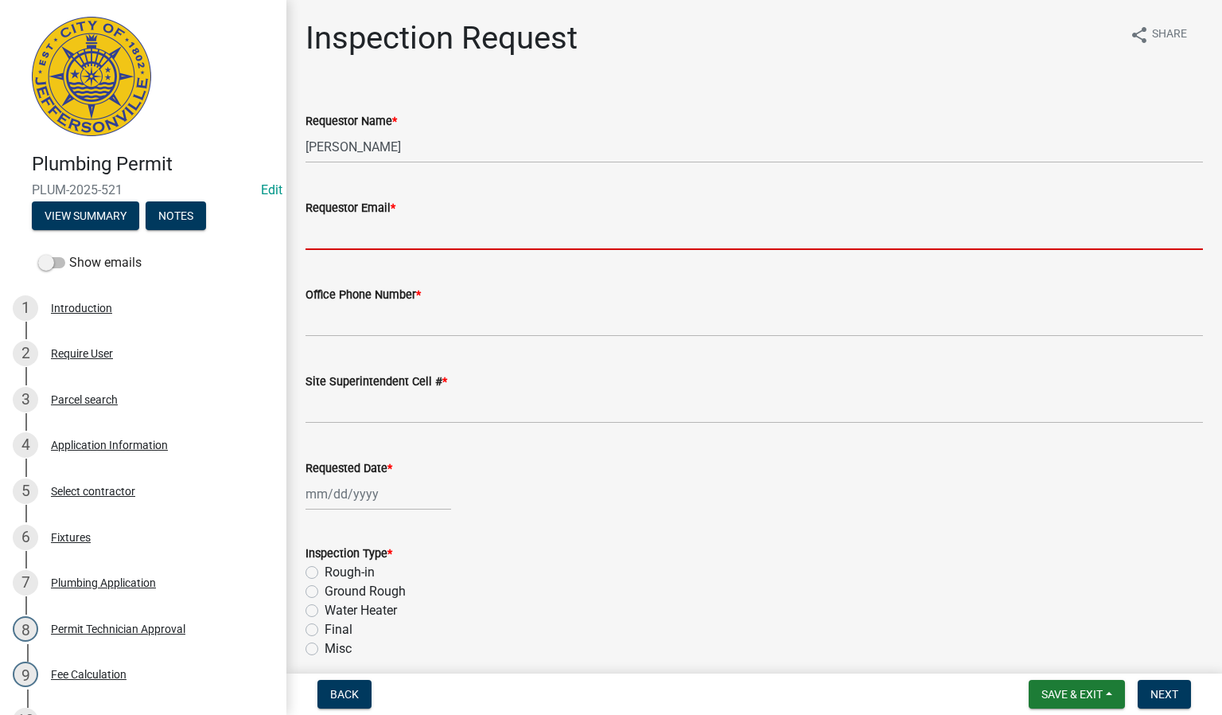
click at [337, 232] on input "Requestor Email *" at bounding box center [755, 233] width 898 height 33
type input "[EMAIL_ADDRESS][DOMAIN_NAME]"
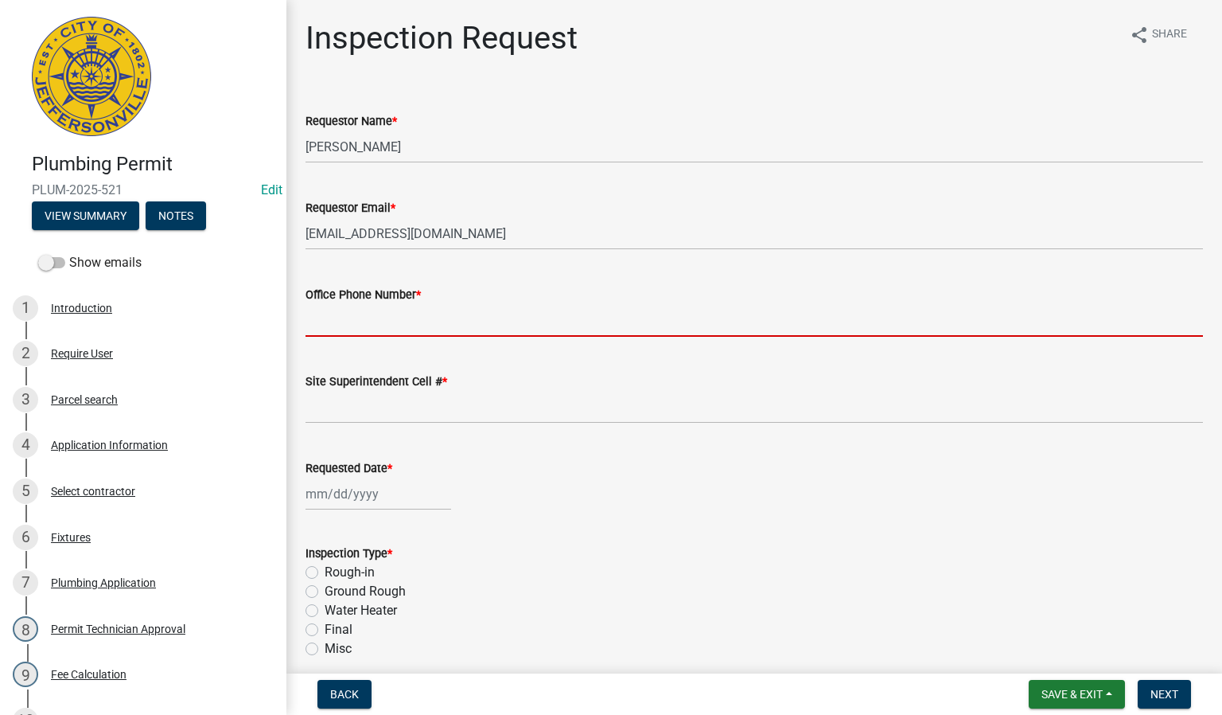
click at [380, 323] on input "Office Phone Number *" at bounding box center [755, 320] width 898 height 33
type input "0000000000"
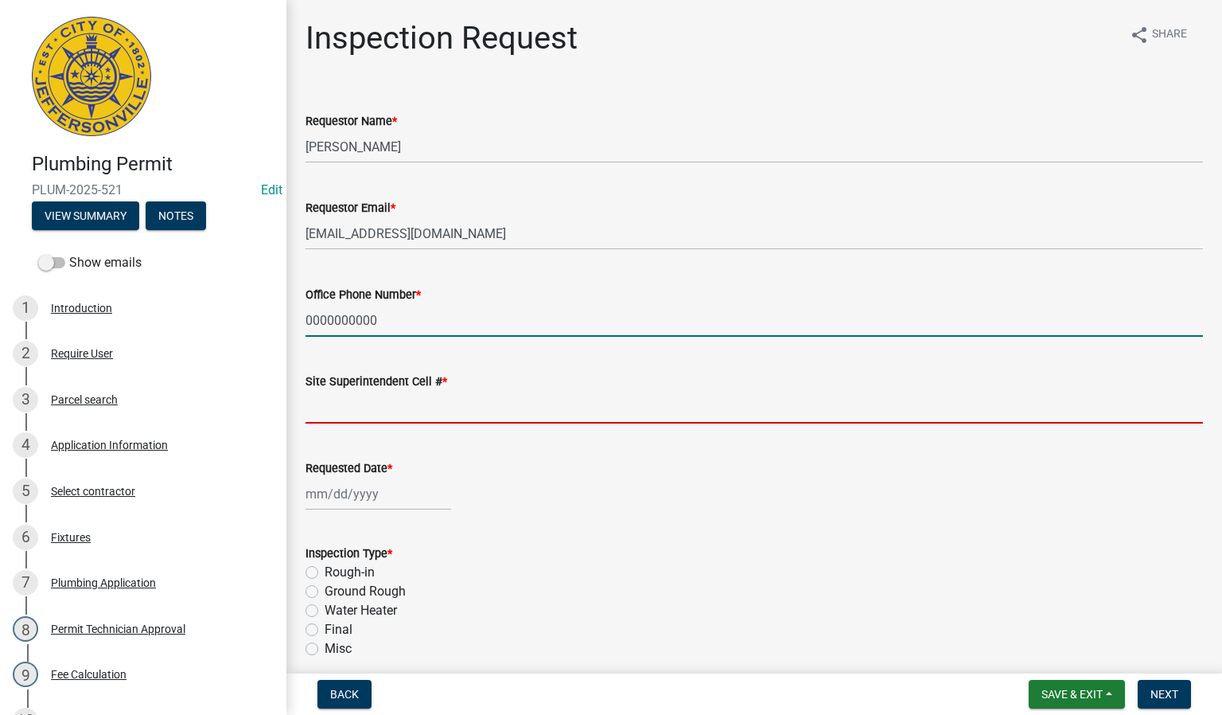
click at [383, 415] on input "Site Superintendent Cell # *" at bounding box center [755, 407] width 898 height 33
type input "0000000000"
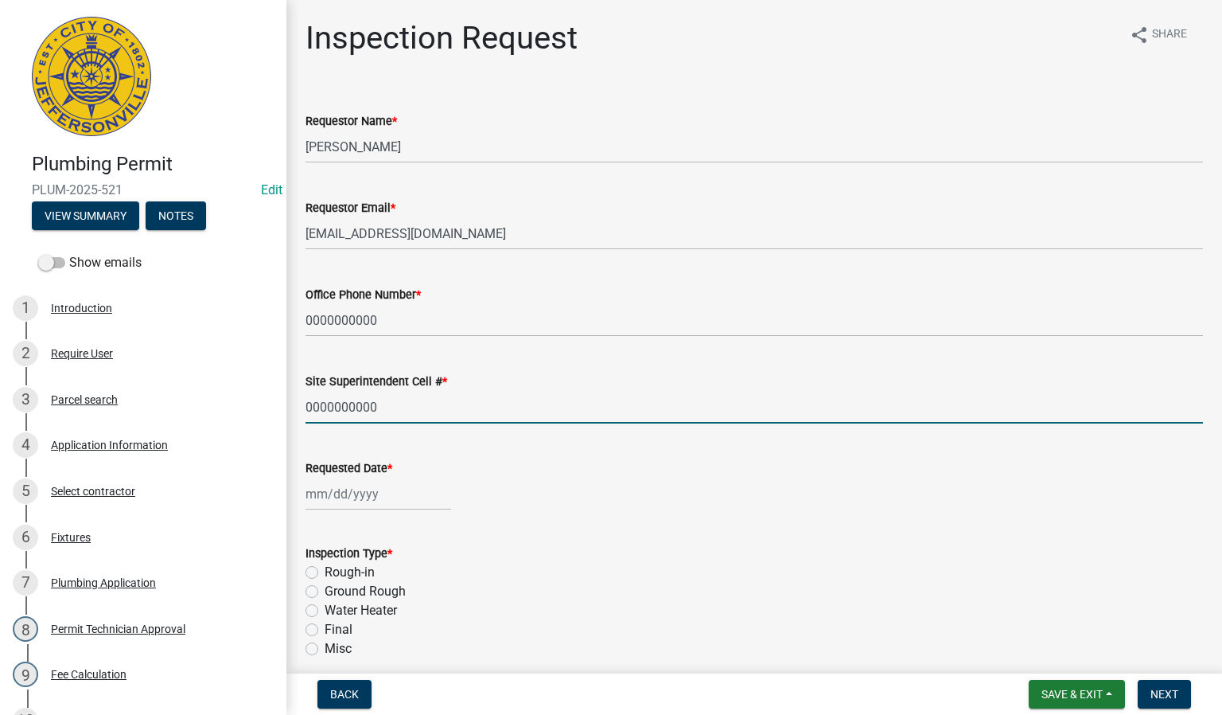
select select "10"
select select "2025"
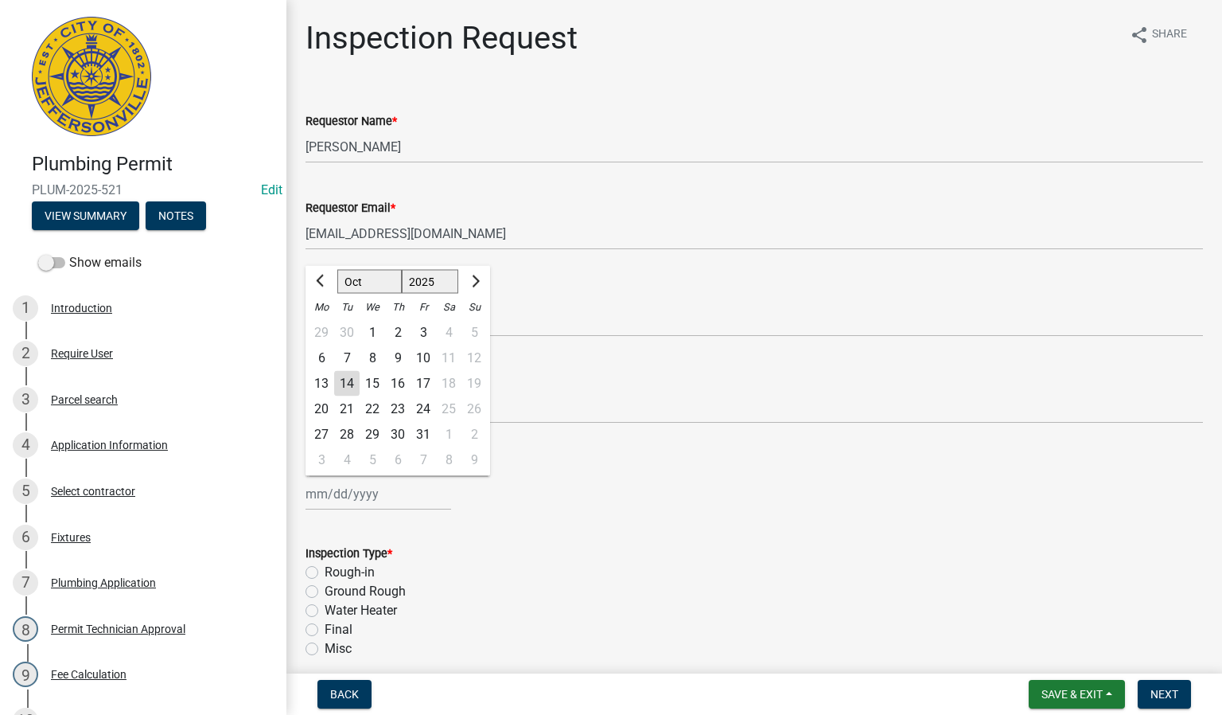
click at [370, 481] on div "[PERSON_NAME] Feb Mar Apr [PERSON_NAME][DATE] Oct Nov [DATE] 1526 1527 1528 152…" at bounding box center [379, 493] width 146 height 33
click at [345, 382] on div "14" at bounding box center [346, 383] width 25 height 25
type input "[DATE]"
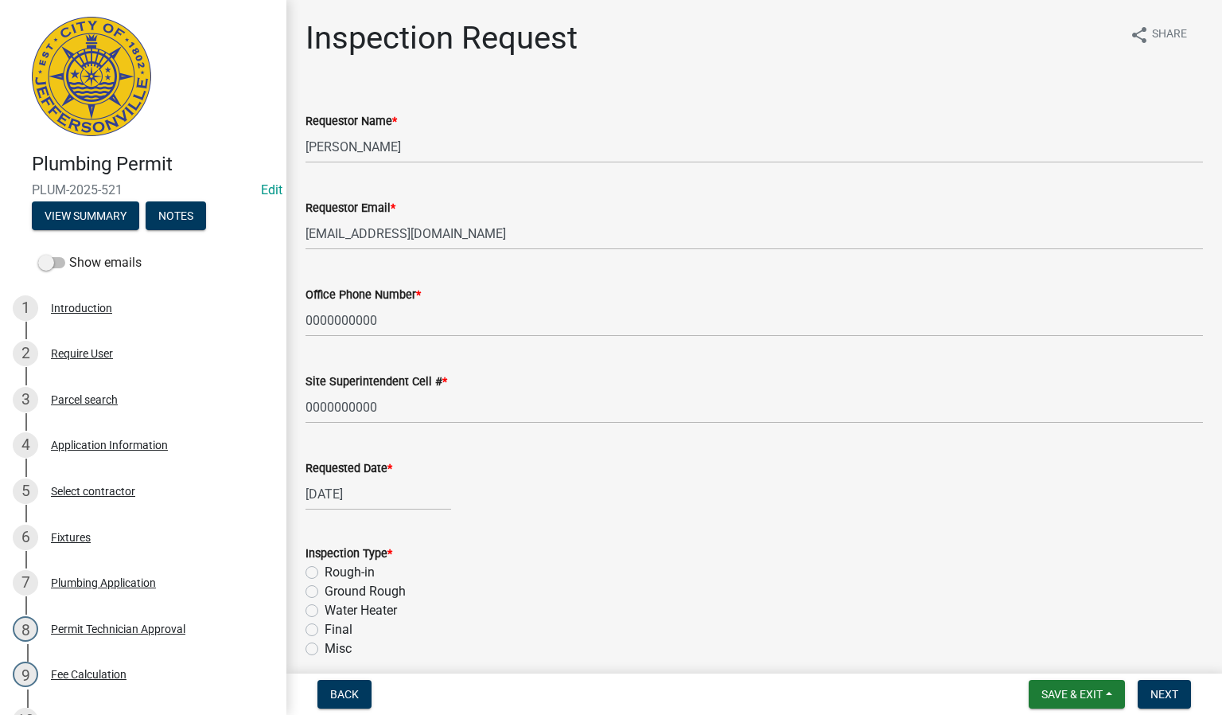
click at [325, 583] on label "Ground Rough" at bounding box center [365, 591] width 81 height 19
click at [325, 583] on input "Ground Rough" at bounding box center [330, 587] width 10 height 10
radio input "true"
click at [1155, 697] on span "Next" at bounding box center [1165, 693] width 28 height 13
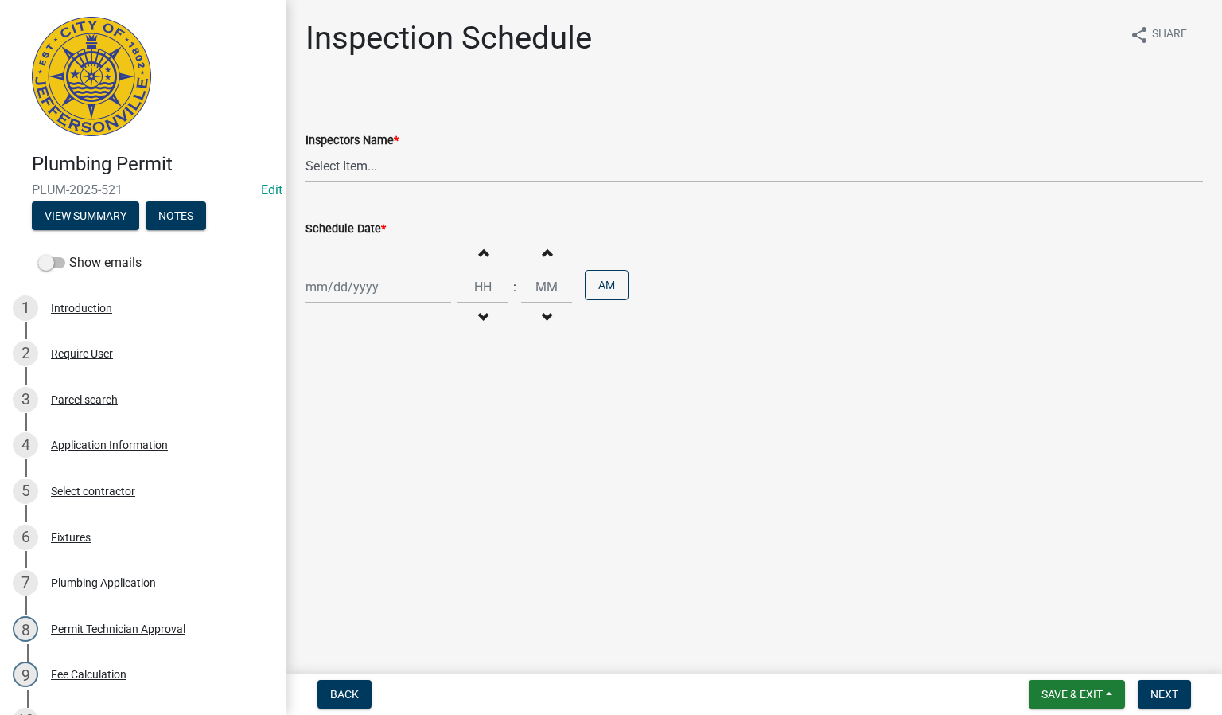
click at [344, 165] on select "Select Item... [PERSON_NAME] ([PERSON_NAME]) [PERSON_NAME] ([PERSON_NAME]) mkru…" at bounding box center [755, 166] width 898 height 33
select select "13c97fbc-c819-4cee-844a-0db3d3c4db95"
click at [306, 150] on select "Select Item... [PERSON_NAME] ([PERSON_NAME]) [PERSON_NAME] ([PERSON_NAME]) mkru…" at bounding box center [755, 166] width 898 height 33
select select "10"
select select "2025"
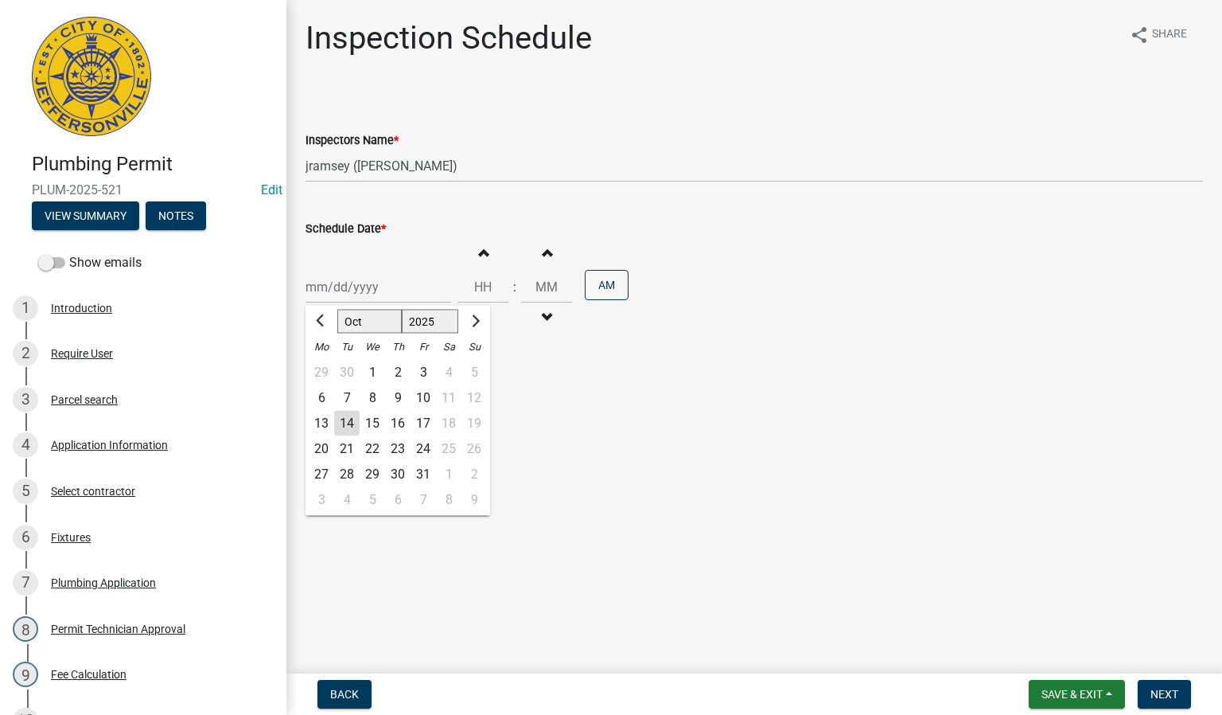
click at [347, 289] on div "[PERSON_NAME] Feb Mar Apr [PERSON_NAME][DATE] Oct Nov [DATE] 1526 1527 1528 152…" at bounding box center [379, 287] width 146 height 33
click at [339, 422] on div "14" at bounding box center [346, 423] width 25 height 25
type input "[DATE]"
click at [1160, 687] on button "Next" at bounding box center [1164, 694] width 53 height 29
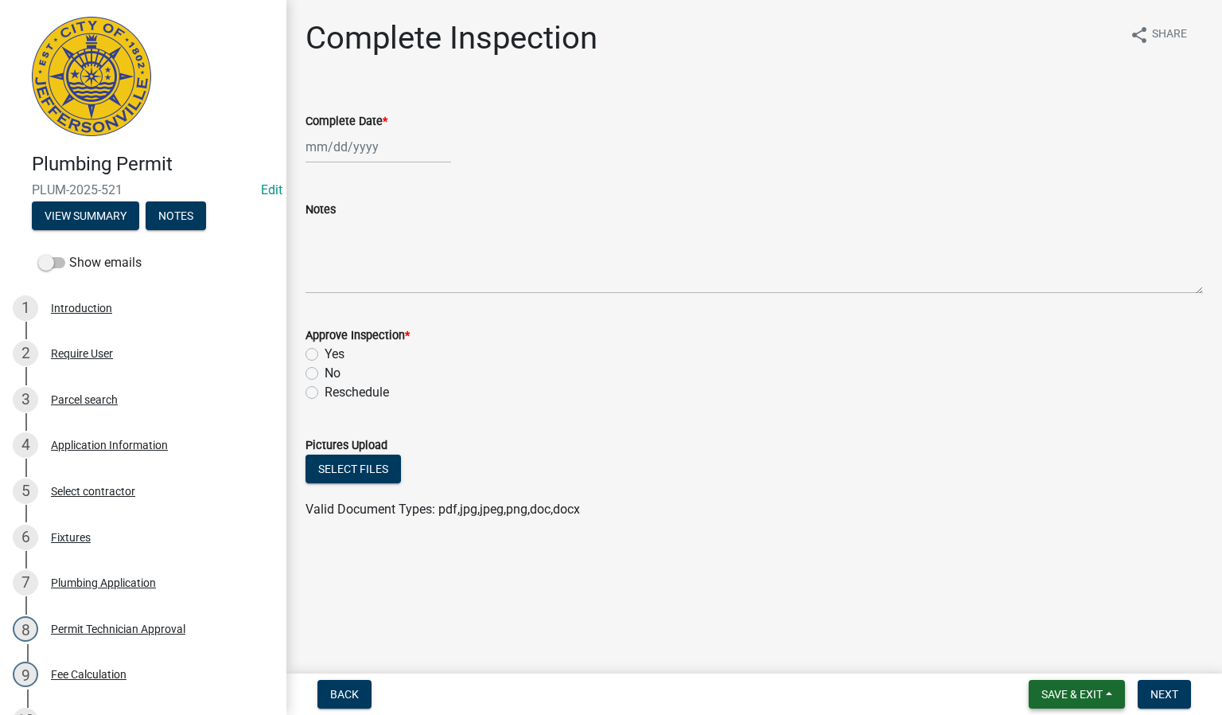
click at [1089, 691] on span "Save & Exit" at bounding box center [1072, 693] width 61 height 13
click at [1055, 657] on button "Save & Exit" at bounding box center [1061, 653] width 127 height 38
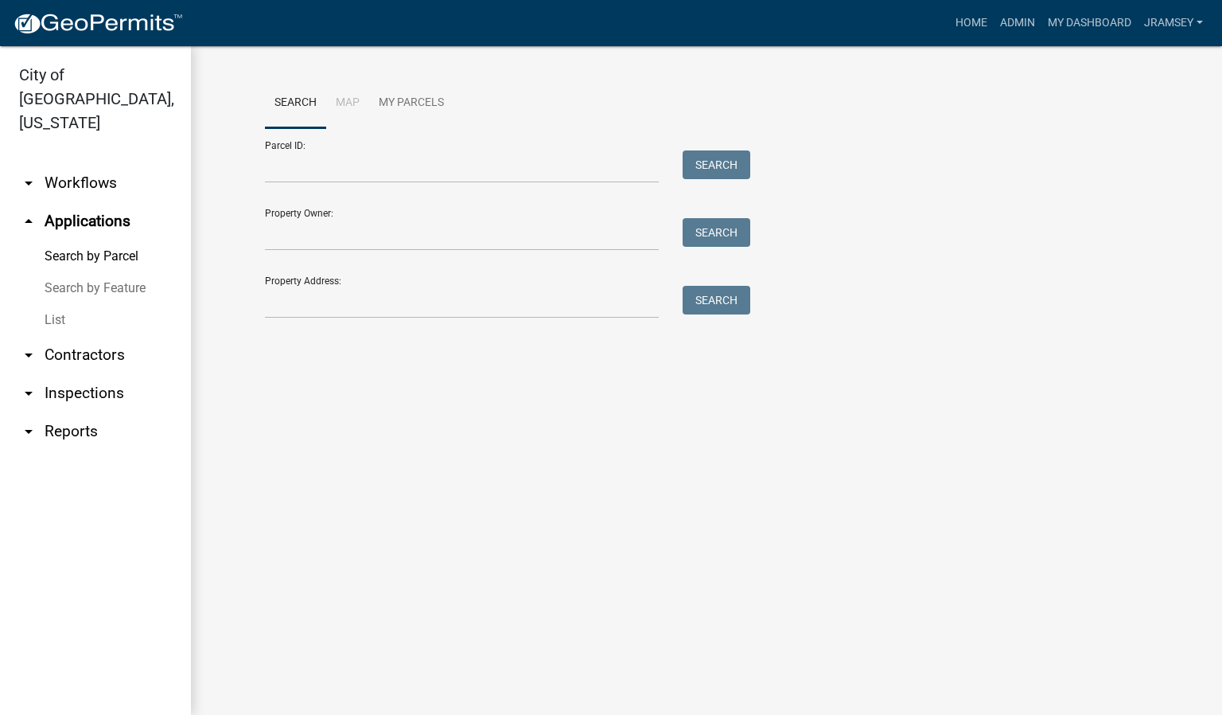
click at [105, 374] on link "arrow_drop_down Inspections" at bounding box center [95, 393] width 191 height 38
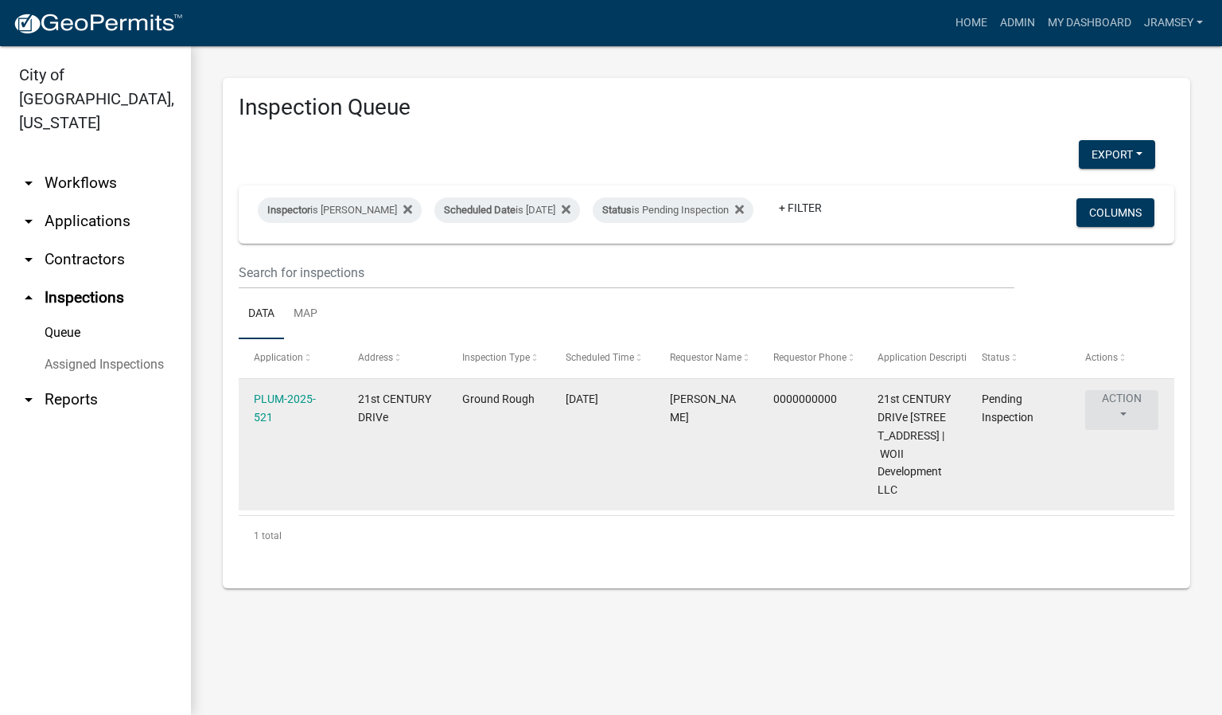
click at [1129, 418] on button "Action" at bounding box center [1121, 410] width 73 height 40
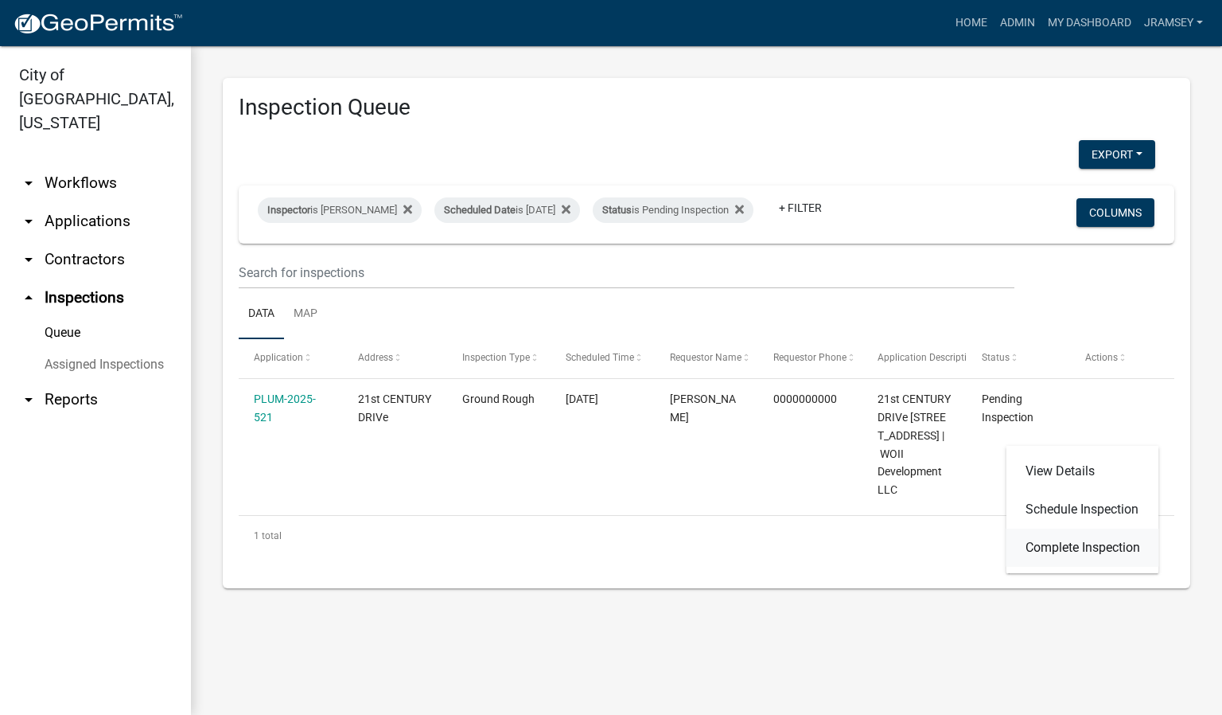
click at [1077, 547] on link "Complete Inspection" at bounding box center [1083, 547] width 153 height 38
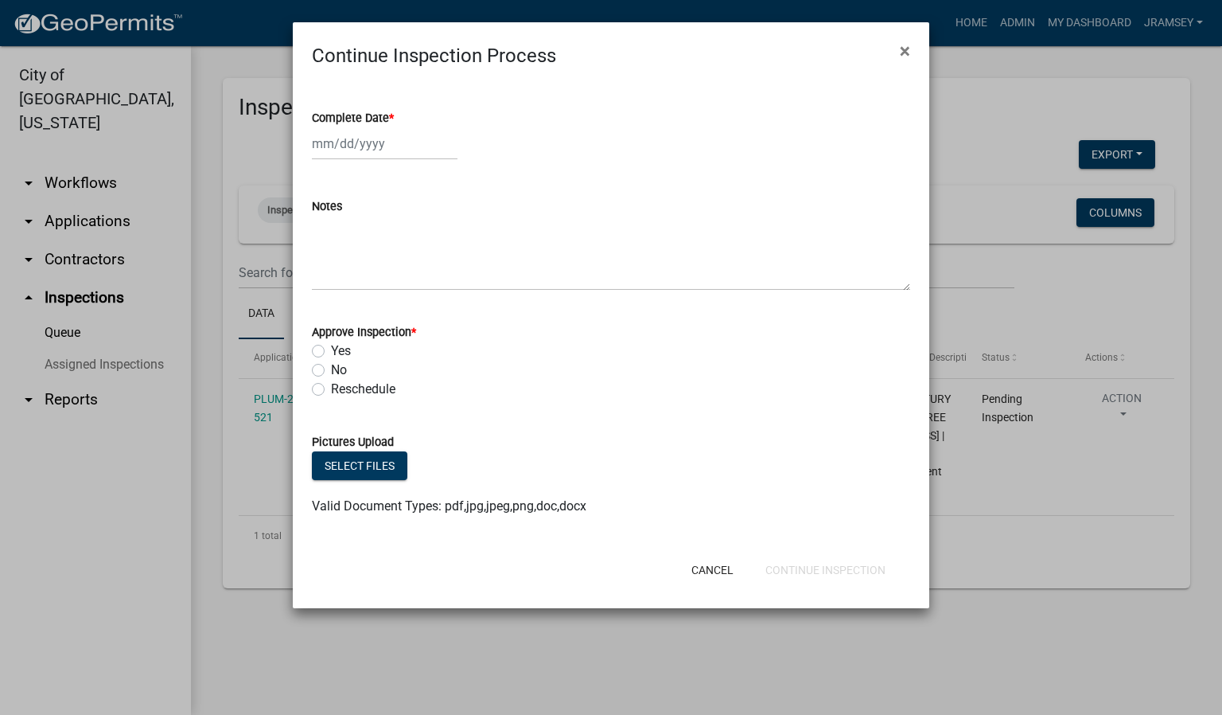
click at [365, 146] on div at bounding box center [385, 143] width 146 height 33
select select "10"
select select "2025"
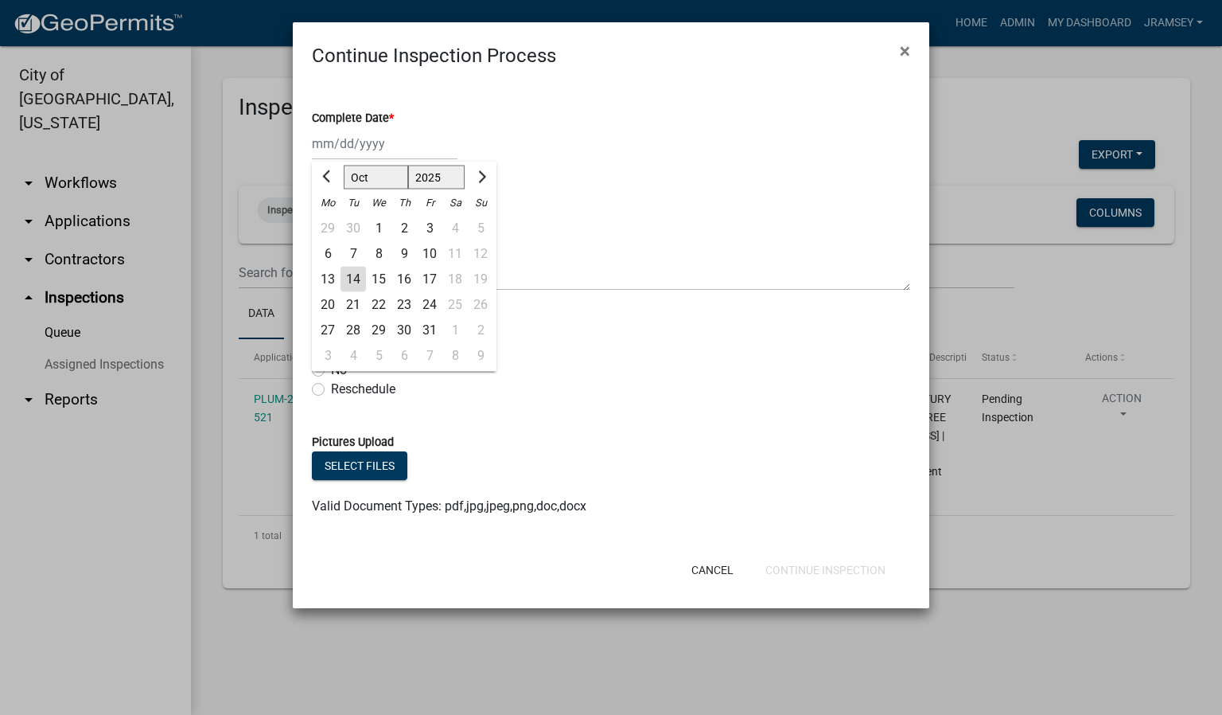
click at [353, 273] on div "14" at bounding box center [353, 279] width 25 height 25
type input "[DATE]"
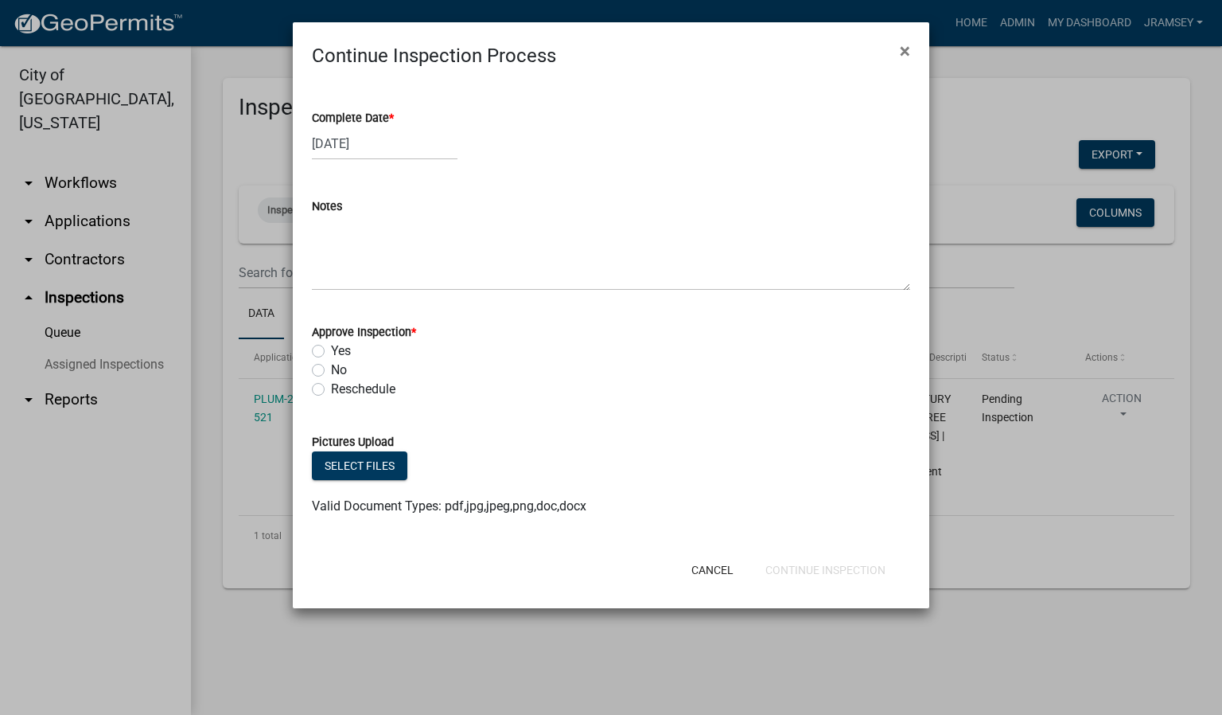
click at [331, 347] on label "Yes" at bounding box center [341, 350] width 20 height 19
click at [331, 347] on input "Yes" at bounding box center [336, 346] width 10 height 10
radio input "true"
click at [802, 562] on button "Continue Inspection" at bounding box center [826, 569] width 146 height 29
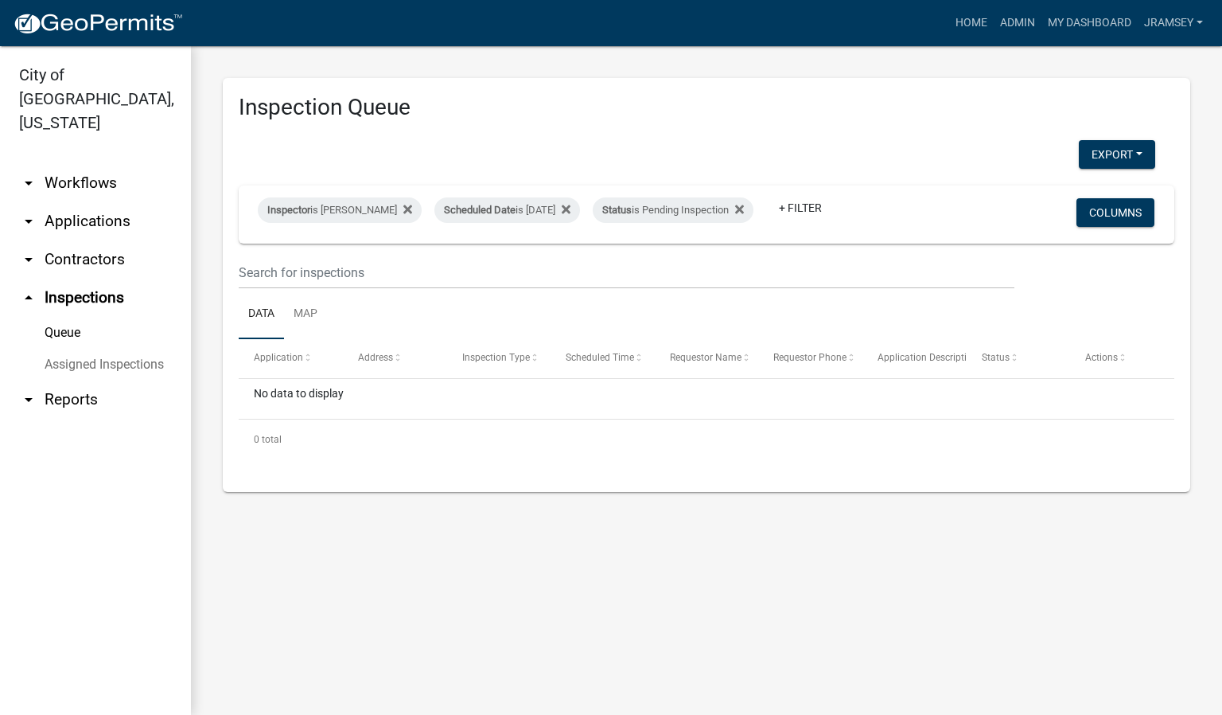
click at [69, 202] on link "arrow_drop_down Applications" at bounding box center [95, 221] width 191 height 38
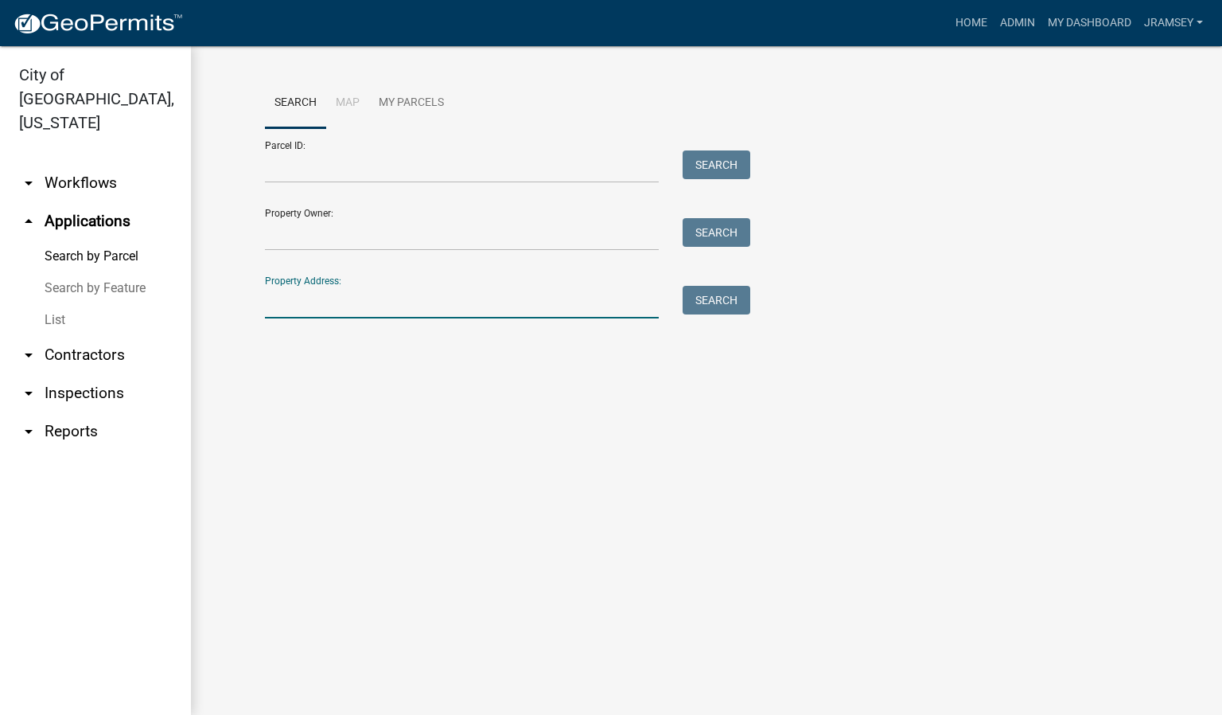
click at [296, 294] on input "Property Address:" at bounding box center [462, 302] width 394 height 33
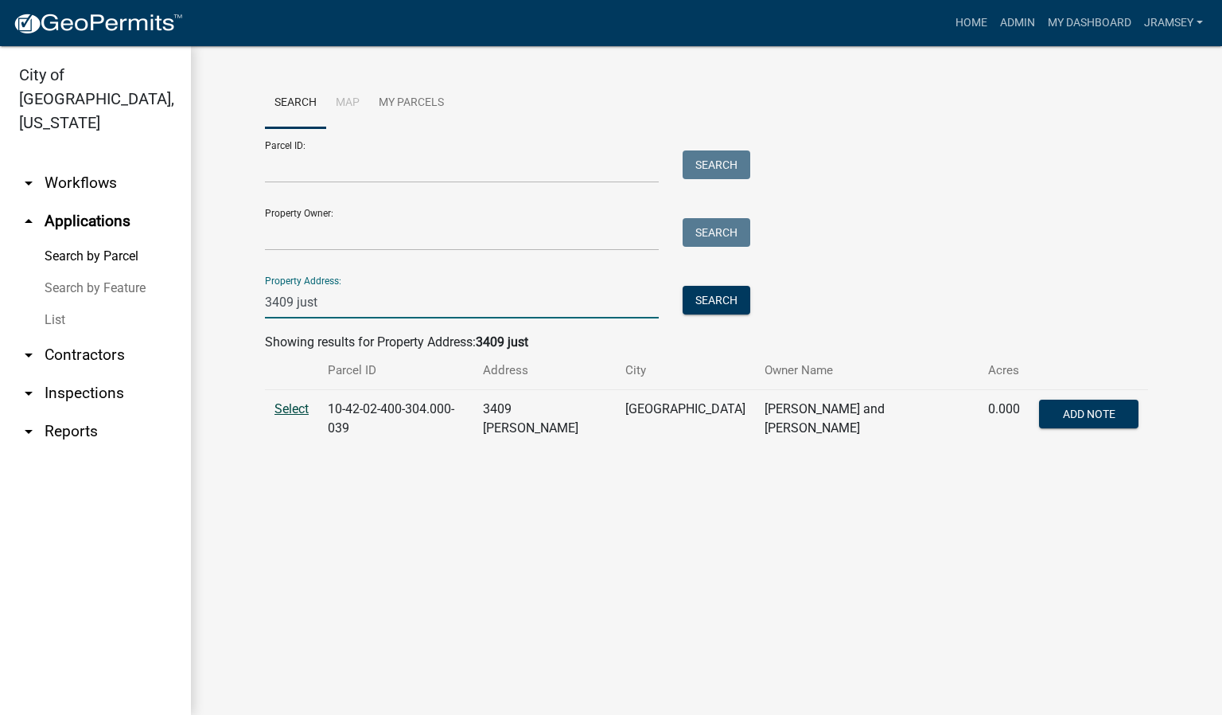
type input "3409 just"
click at [294, 403] on span "Select" at bounding box center [292, 408] width 34 height 15
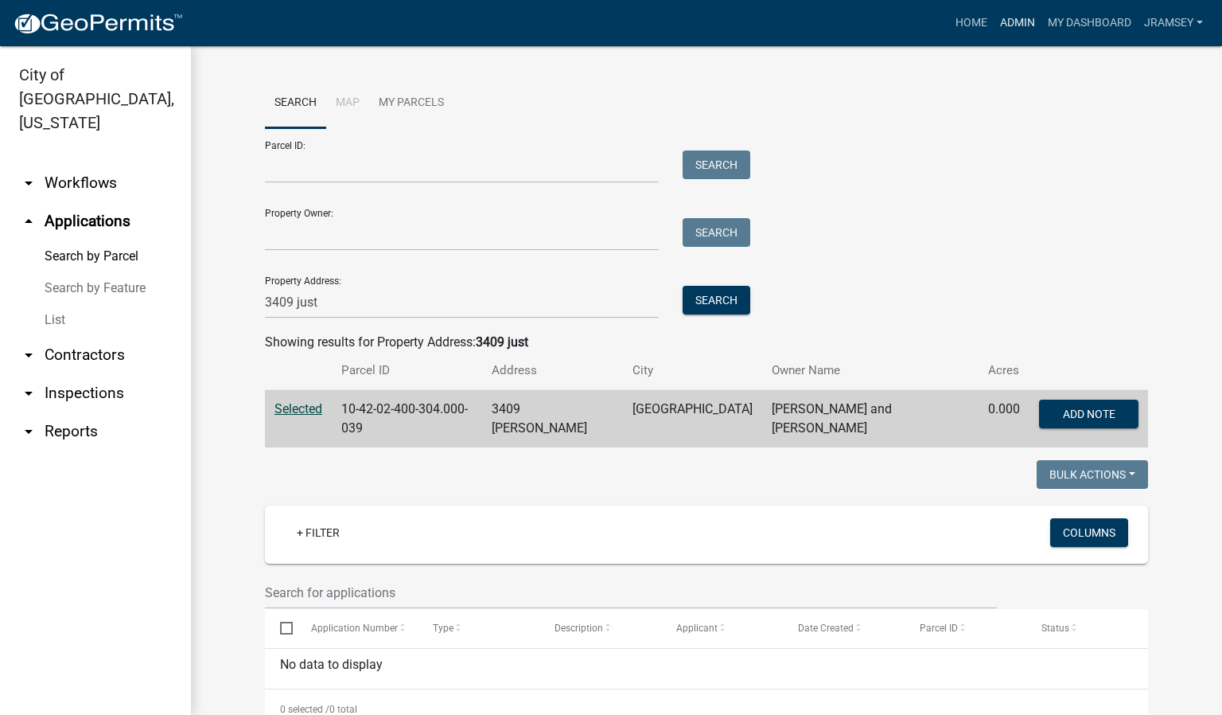
click at [1007, 26] on link "Admin" at bounding box center [1018, 23] width 48 height 30
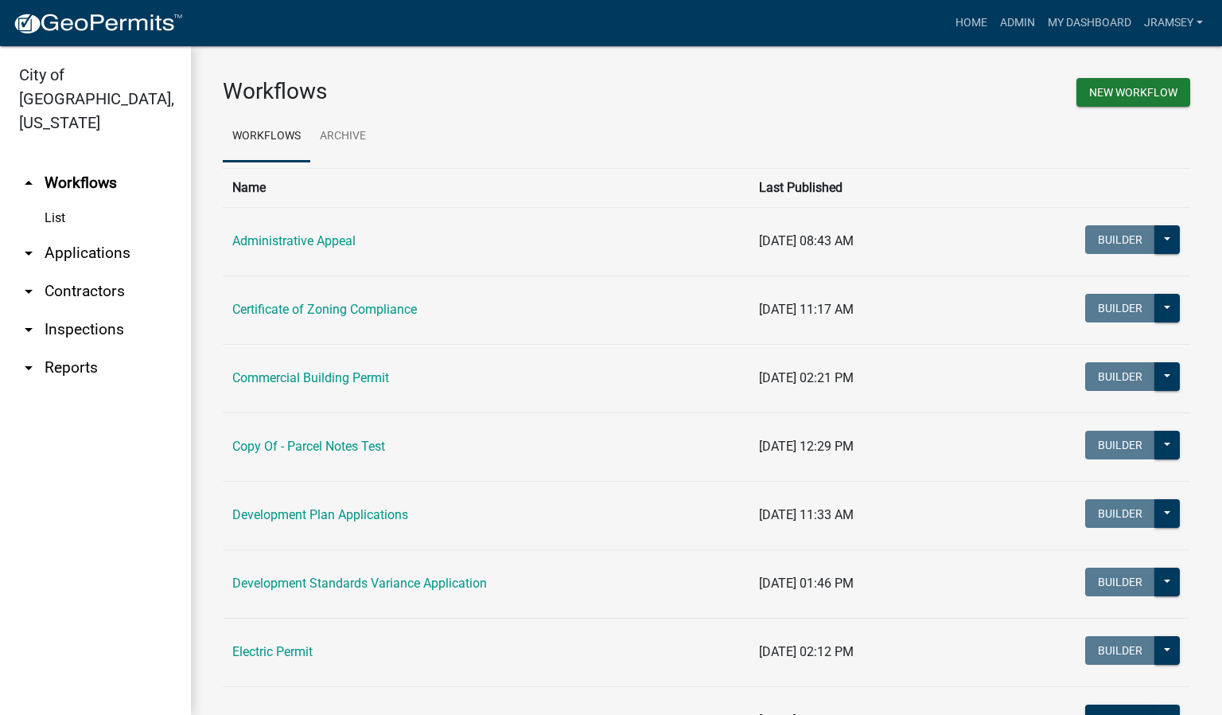
click at [57, 310] on link "arrow_drop_down Inspections" at bounding box center [95, 329] width 191 height 38
